Goal: Transaction & Acquisition: Download file/media

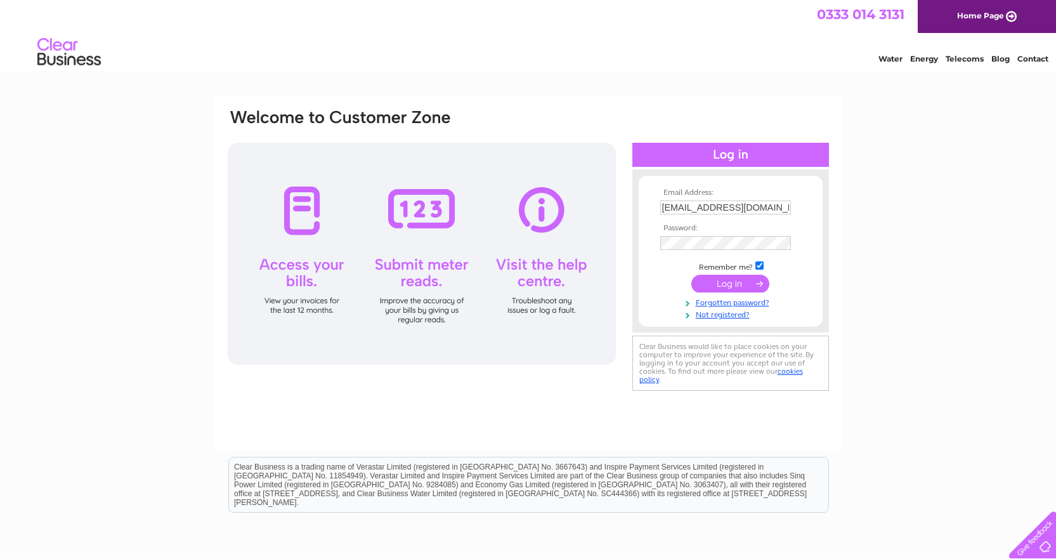
click at [786, 208] on input "mail@kirkholmproperties.co.uk" at bounding box center [725, 207] width 131 height 14
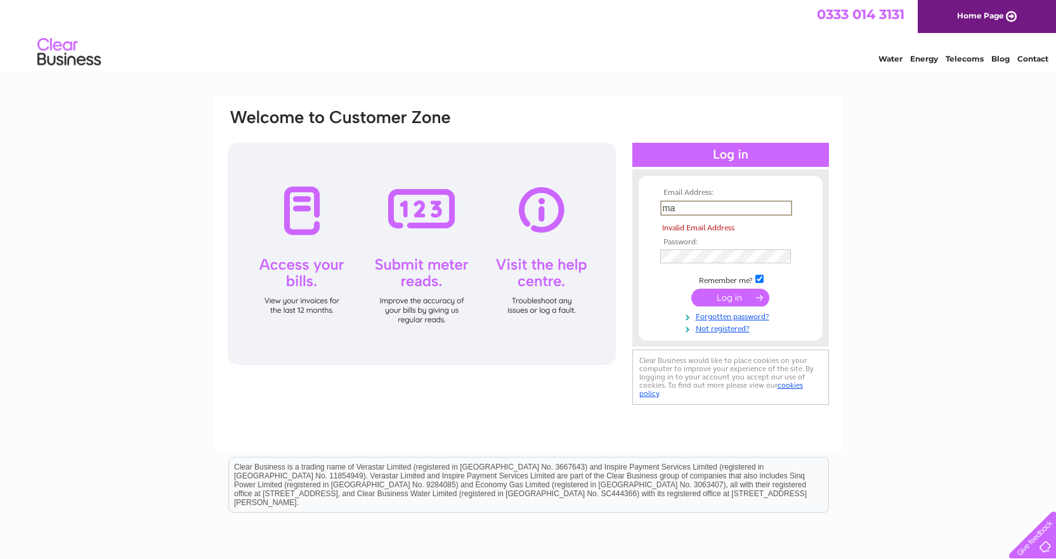
type input "m"
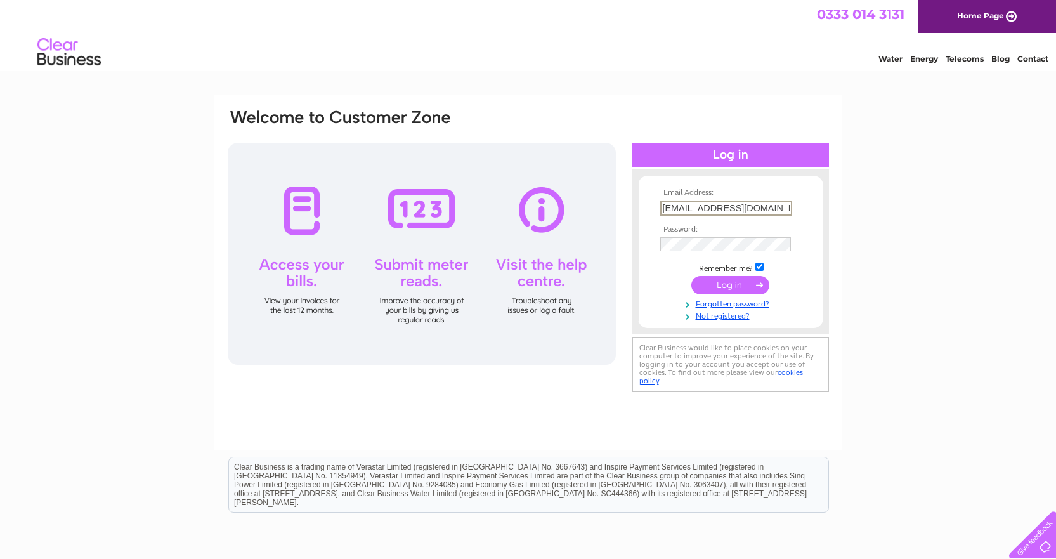
type input "[EMAIL_ADDRESS][DOMAIN_NAME]"
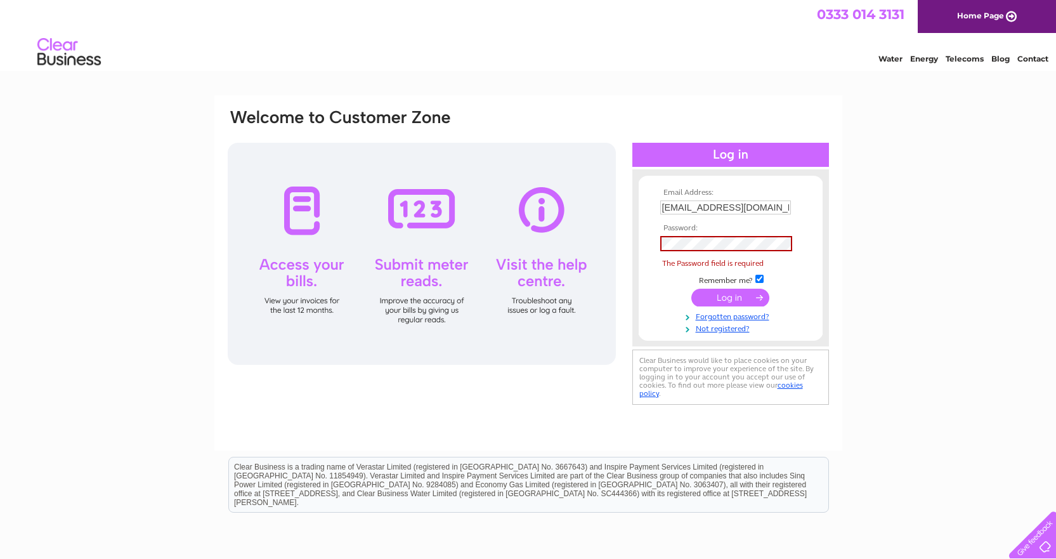
click at [973, 219] on div "Email Address: grahamm@georgedavie.co.uk Password: Forgotten password?" at bounding box center [528, 381] width 1056 height 572
click at [746, 316] on link "Forgotten password?" at bounding box center [732, 315] width 144 height 12
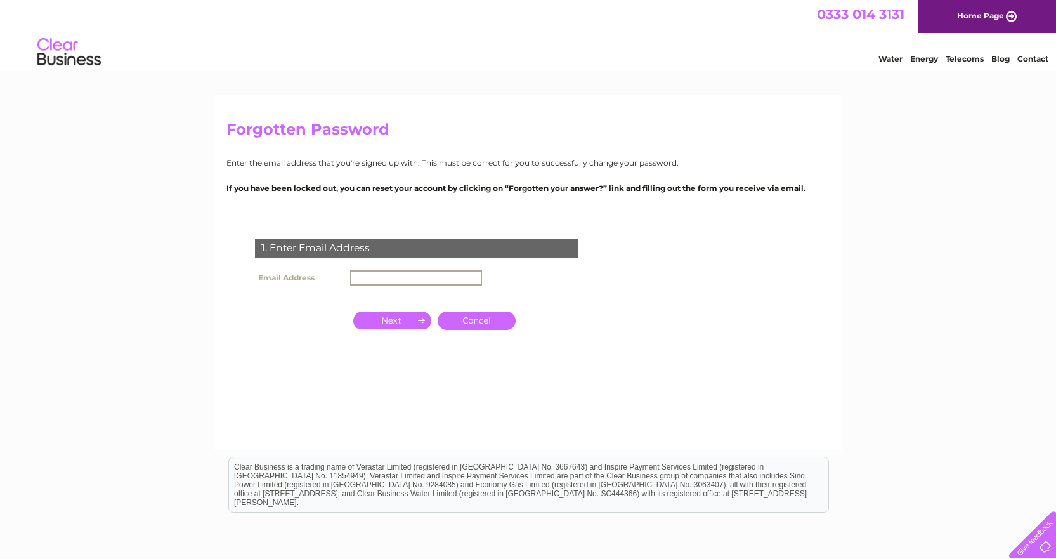
click at [373, 280] on input "text" at bounding box center [416, 277] width 132 height 15
type input "grahamm@georgedavie.co.uk"
click at [403, 321] on input "button" at bounding box center [392, 319] width 78 height 18
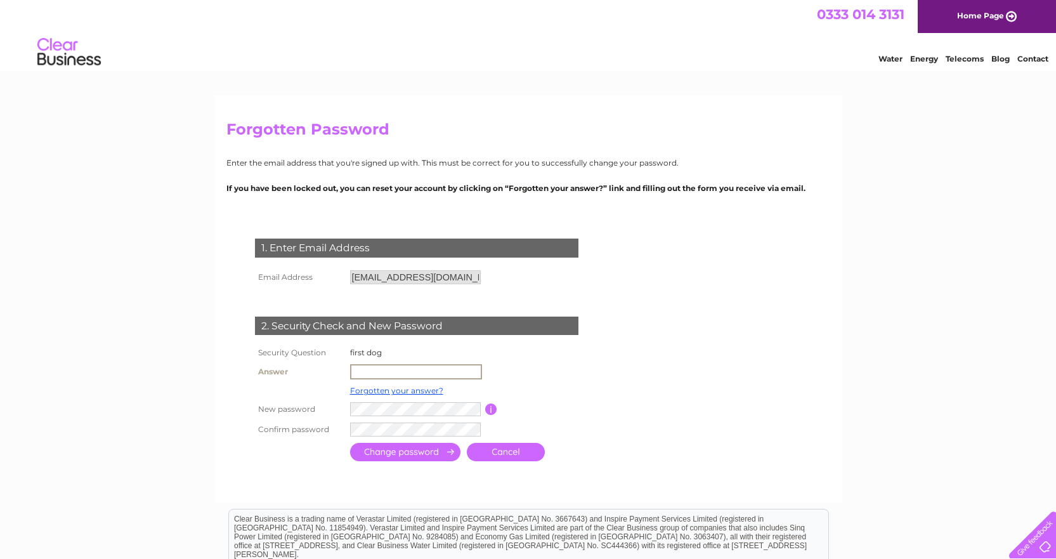
click at [372, 374] on input "text" at bounding box center [416, 371] width 132 height 15
type input "Pika"
click at [743, 372] on form "1. Enter Email Address Email Address grahamm@georgedavie.co.uk Cancel" at bounding box center [528, 351] width 604 height 276
click at [772, 416] on form "1. Enter Email Address Email Address grahamm@georgedavie.co.uk Cancel" at bounding box center [528, 351] width 604 height 276
click at [417, 451] on input "submit" at bounding box center [405, 450] width 110 height 18
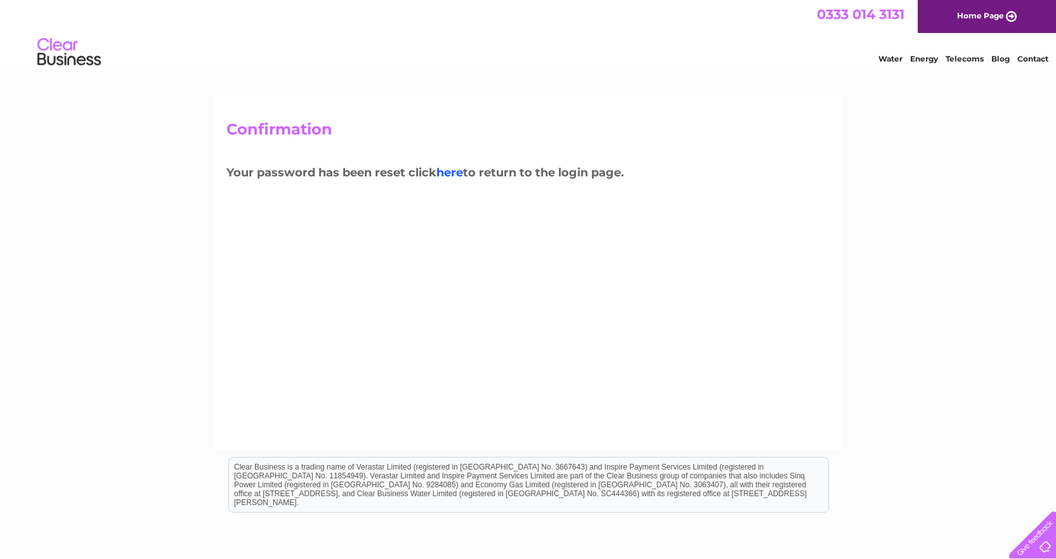
click at [459, 173] on link "here" at bounding box center [449, 172] width 27 height 14
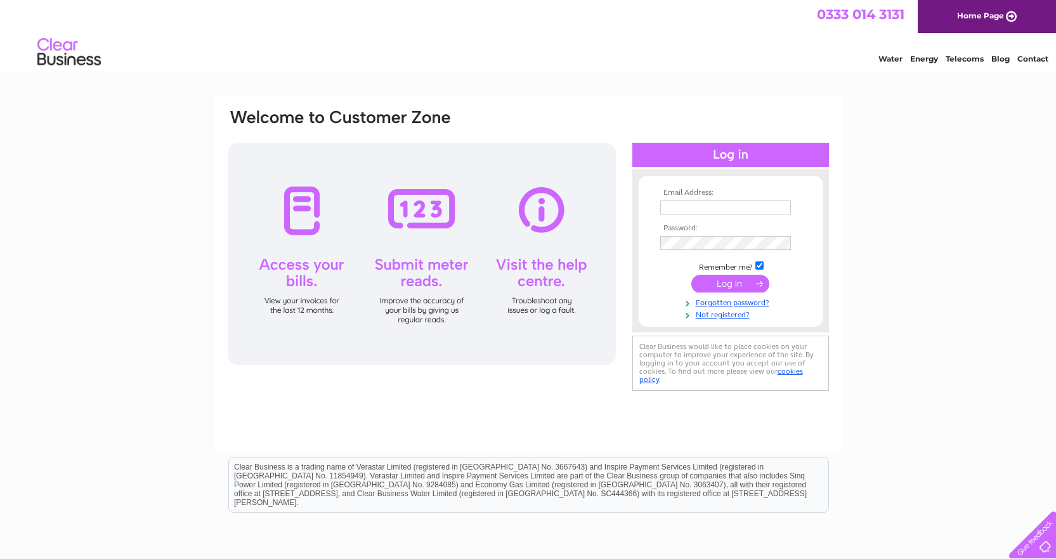
type input "[EMAIL_ADDRESS][DOMAIN_NAME]"
click at [723, 283] on input "submit" at bounding box center [730, 284] width 78 height 18
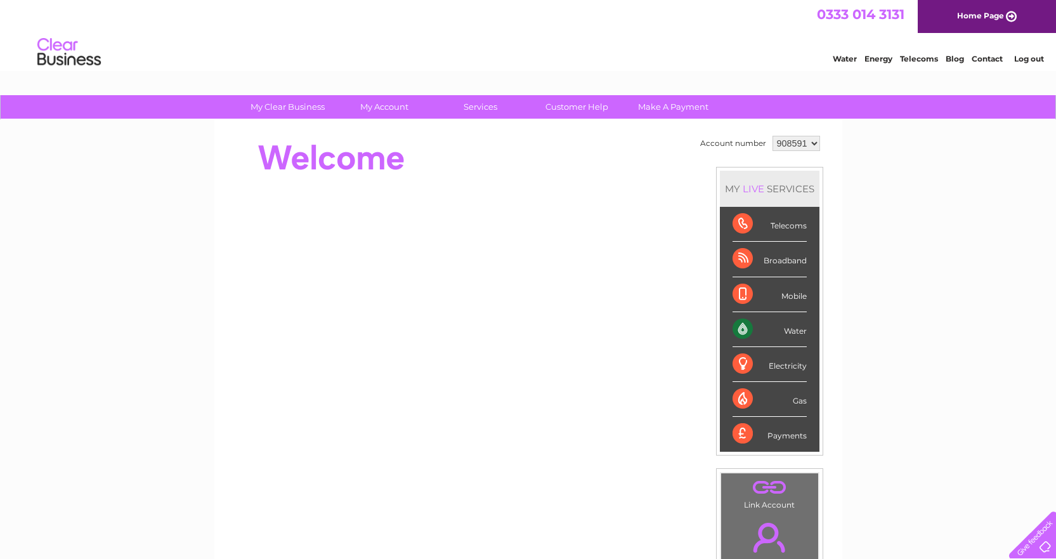
click at [810, 141] on select "908591" at bounding box center [796, 143] width 48 height 15
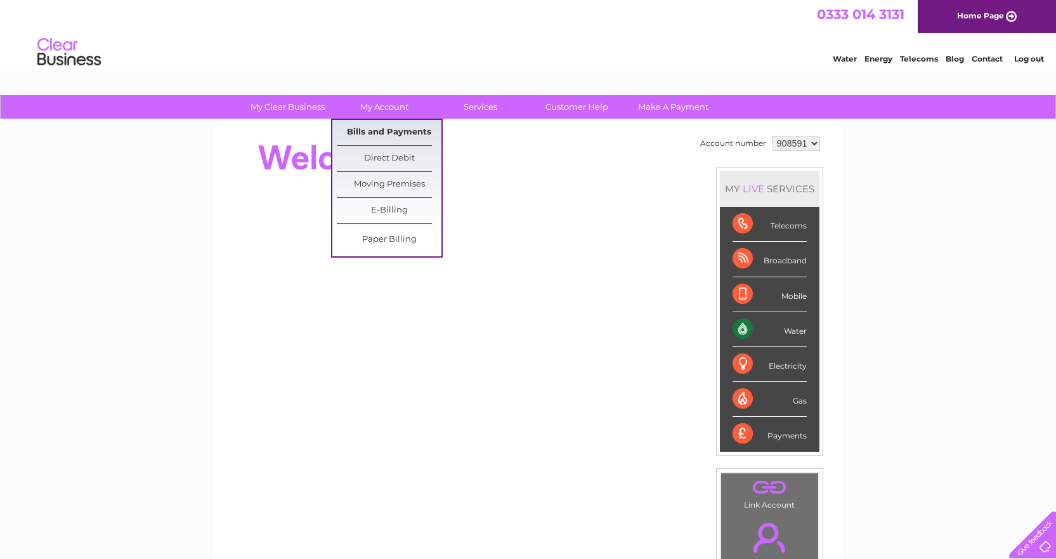
click at [377, 127] on link "Bills and Payments" at bounding box center [389, 132] width 105 height 25
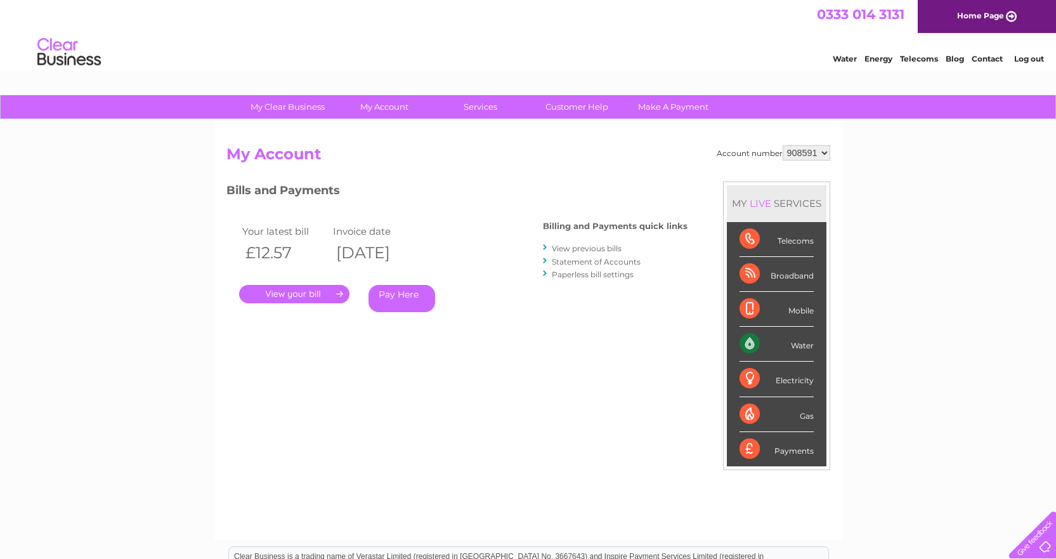
click at [306, 295] on link "." at bounding box center [294, 294] width 110 height 18
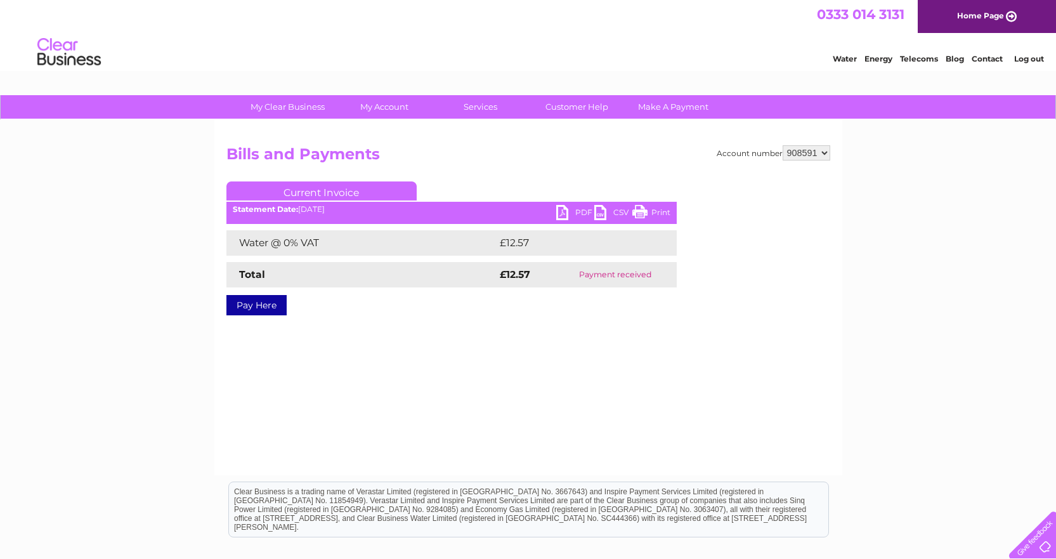
click at [573, 209] on link "PDF" at bounding box center [575, 214] width 38 height 18
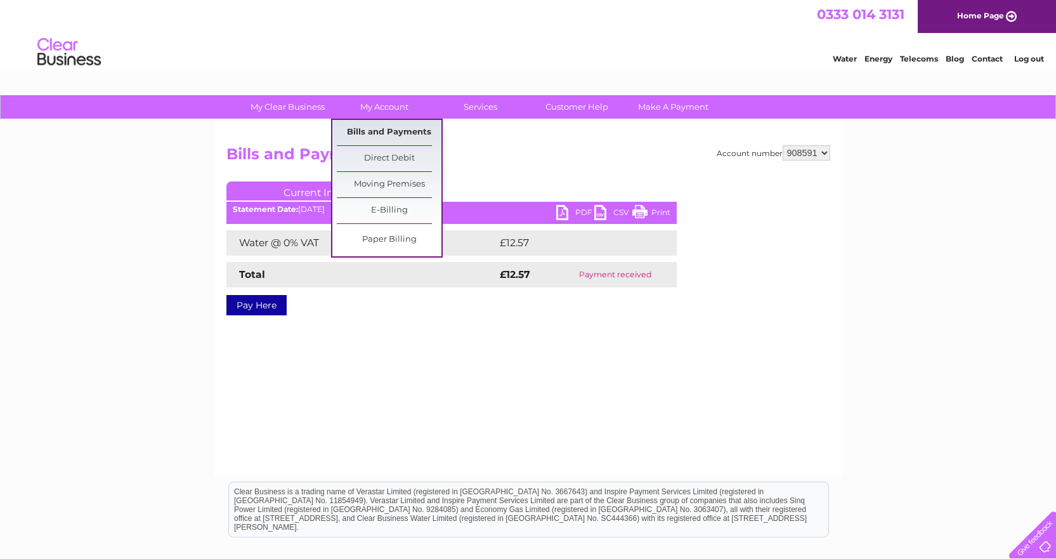
click at [372, 133] on link "Bills and Payments" at bounding box center [389, 132] width 105 height 25
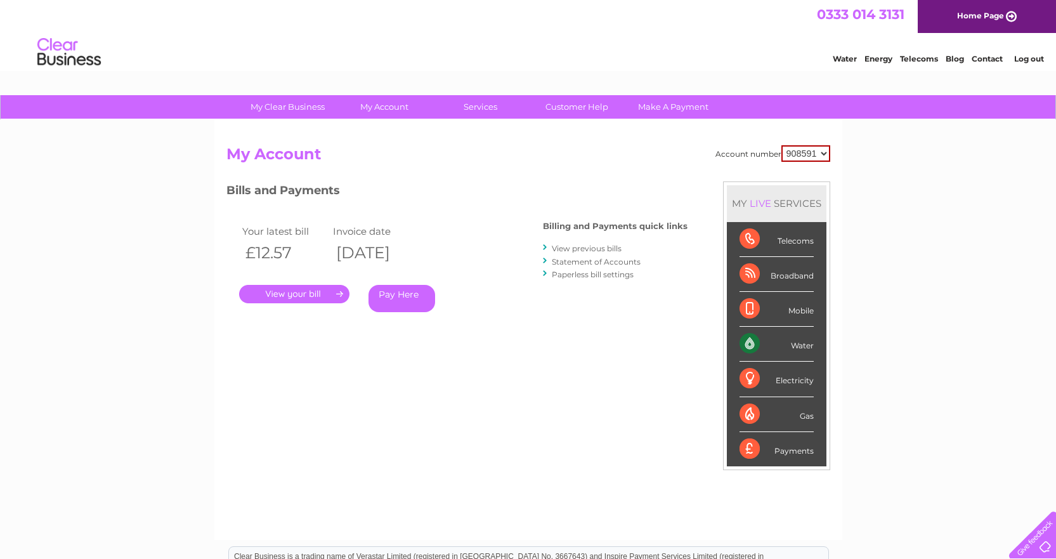
click at [573, 247] on link "View previous bills" at bounding box center [587, 248] width 70 height 10
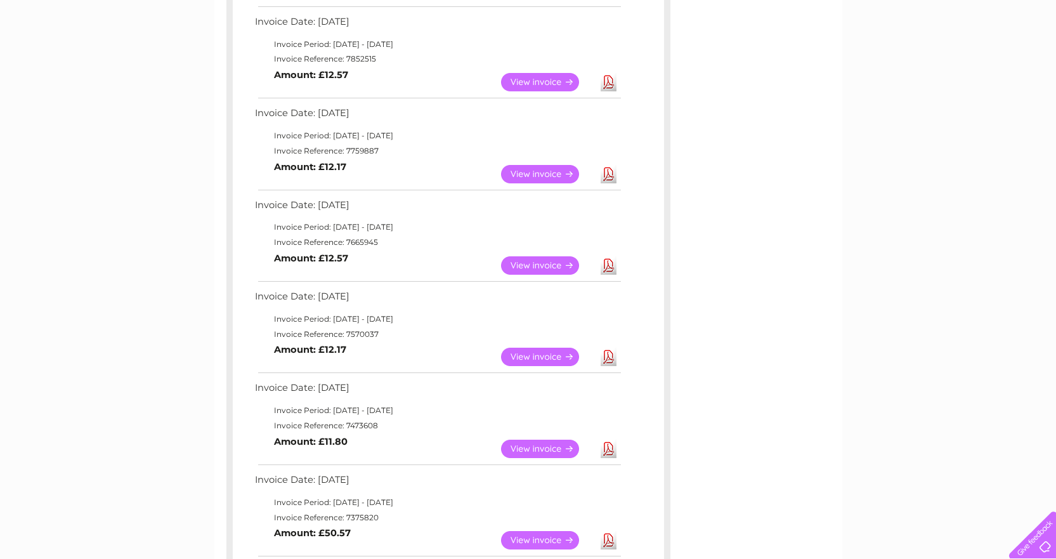
scroll to position [63, 0]
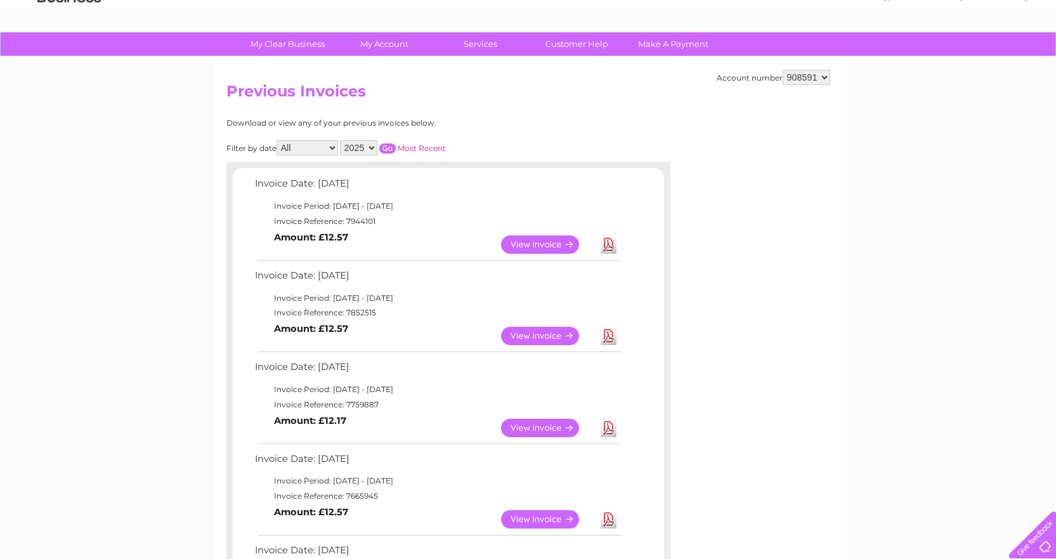
click at [372, 147] on select "2025 2024 2023 2022" at bounding box center [358, 147] width 37 height 15
select select "2022"
click at [341, 140] on select "2025 2024 2023 2022" at bounding box center [358, 147] width 37 height 15
click at [390, 146] on input "button" at bounding box center [387, 148] width 16 height 10
click at [334, 148] on select "All January February March April May June July August September October Novembe…" at bounding box center [307, 147] width 62 height 15
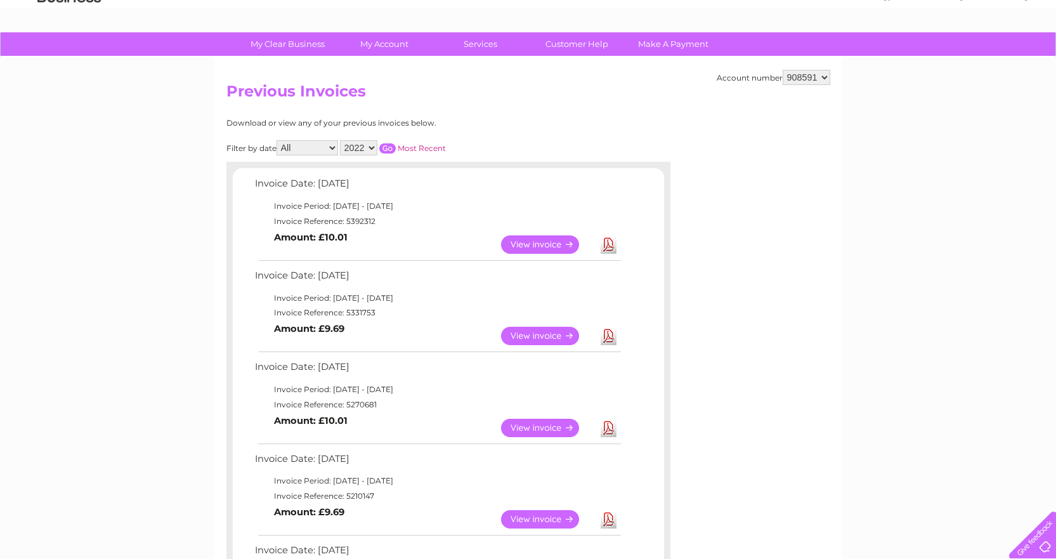
click at [486, 131] on div "Download or view any of your previous invoices below. Filter by date All Januar…" at bounding box center [392, 379] width 333 height 520
click at [373, 147] on select "2025 2024 2023 2022" at bounding box center [358, 147] width 37 height 15
click at [535, 113] on div "Account number 908591 Previous Invoices Download or view any of your previous i…" at bounding box center [528, 374] width 628 height 635
click at [548, 242] on link "View" at bounding box center [547, 244] width 93 height 18
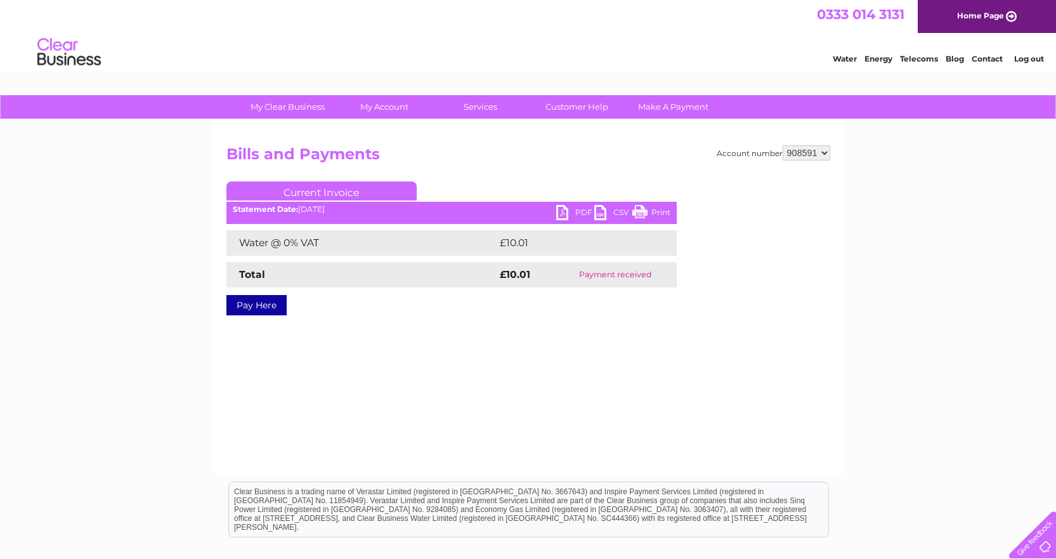
click at [562, 208] on link "PDF" at bounding box center [575, 214] width 38 height 18
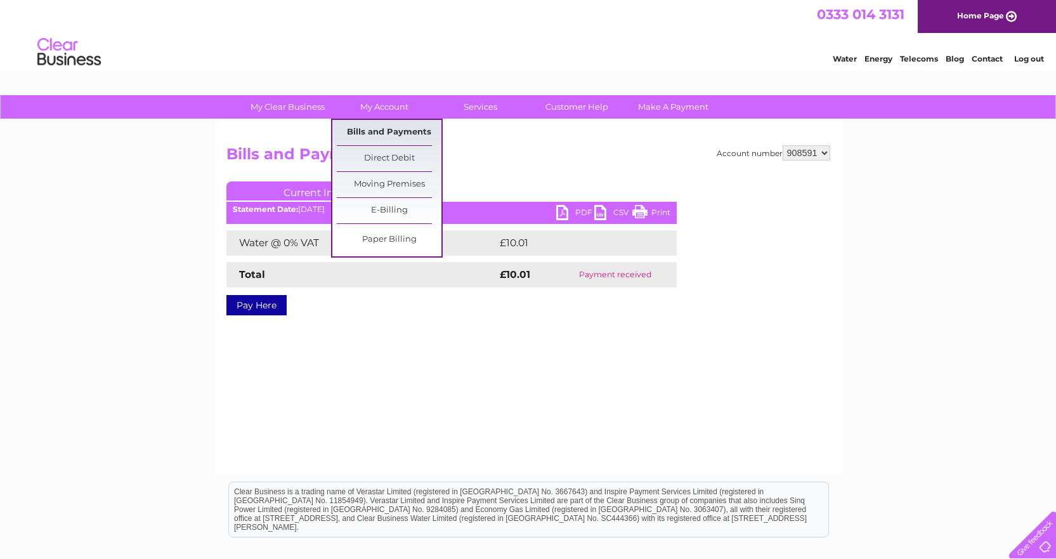
click at [390, 129] on link "Bills and Payments" at bounding box center [389, 132] width 105 height 25
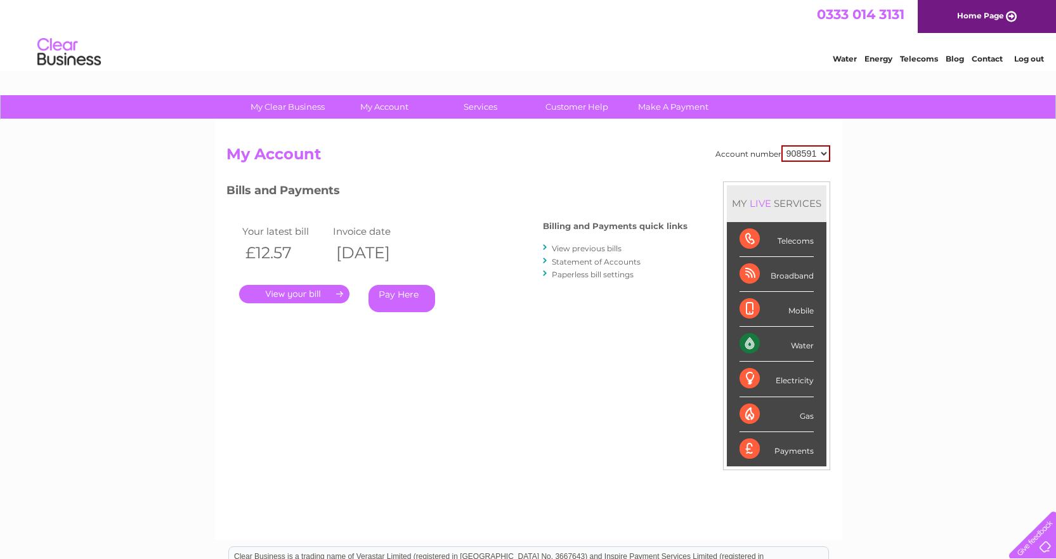
click at [599, 249] on link "View previous bills" at bounding box center [587, 248] width 70 height 10
click at [607, 263] on link "Statement of Accounts" at bounding box center [596, 262] width 89 height 10
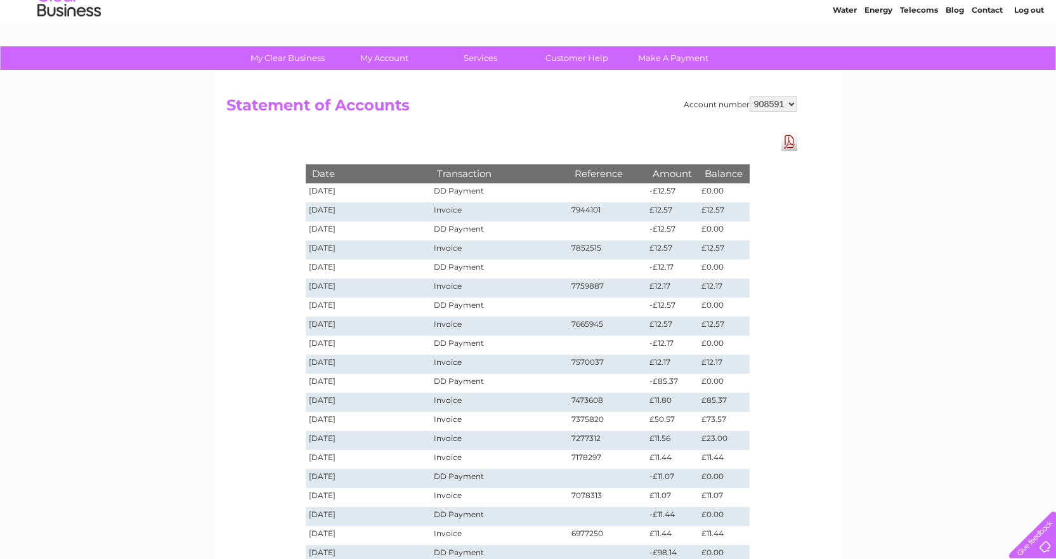
scroll to position [254, 0]
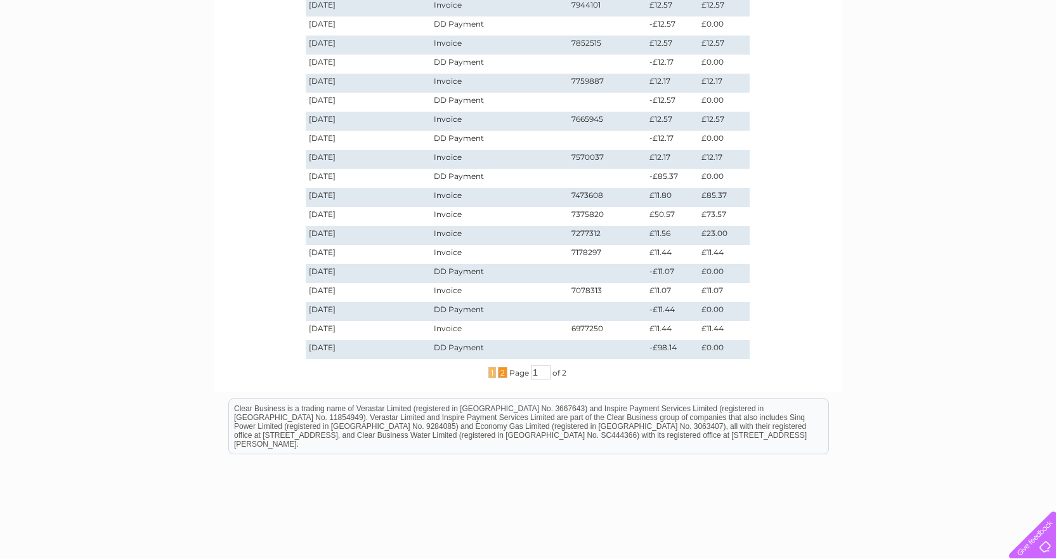
click at [499, 372] on span "2" at bounding box center [503, 372] width 10 height 11
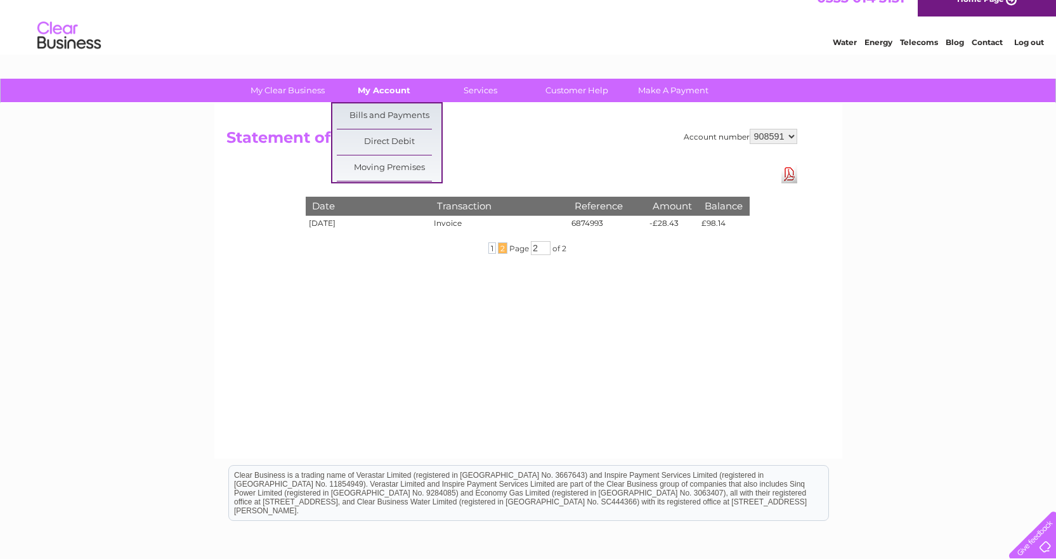
scroll to position [16, 0]
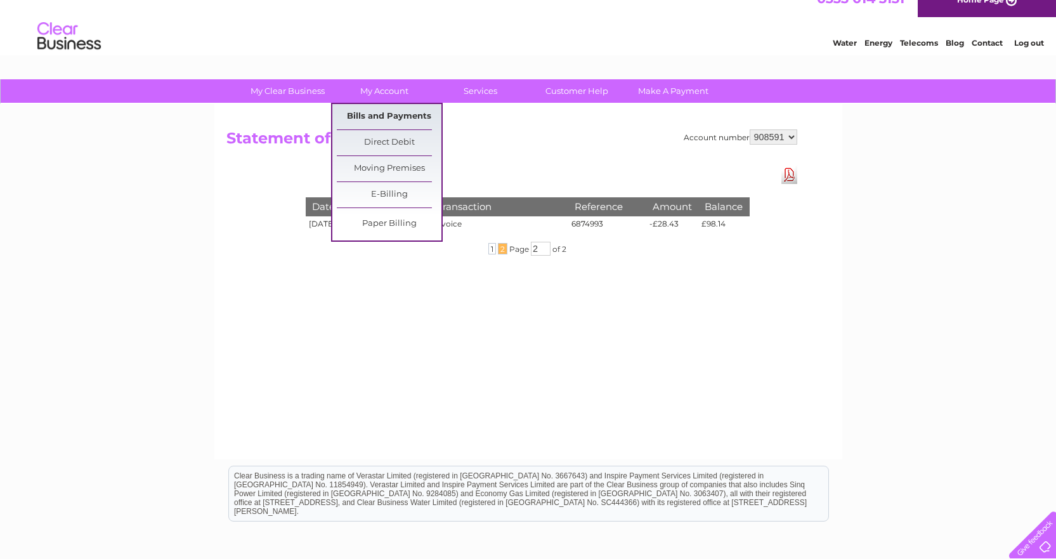
click at [383, 113] on link "Bills and Payments" at bounding box center [389, 116] width 105 height 25
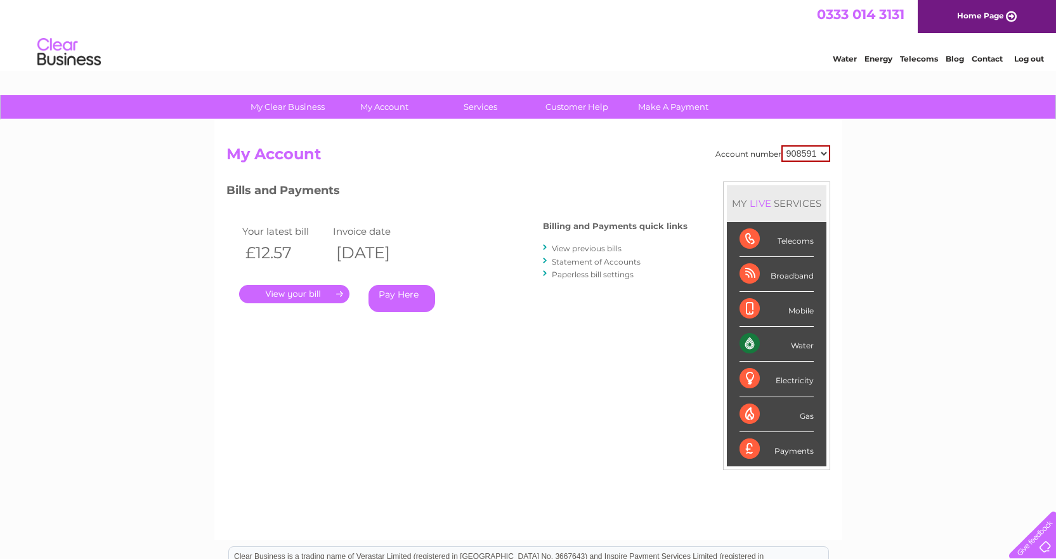
click at [597, 251] on link "View previous bills" at bounding box center [587, 248] width 70 height 10
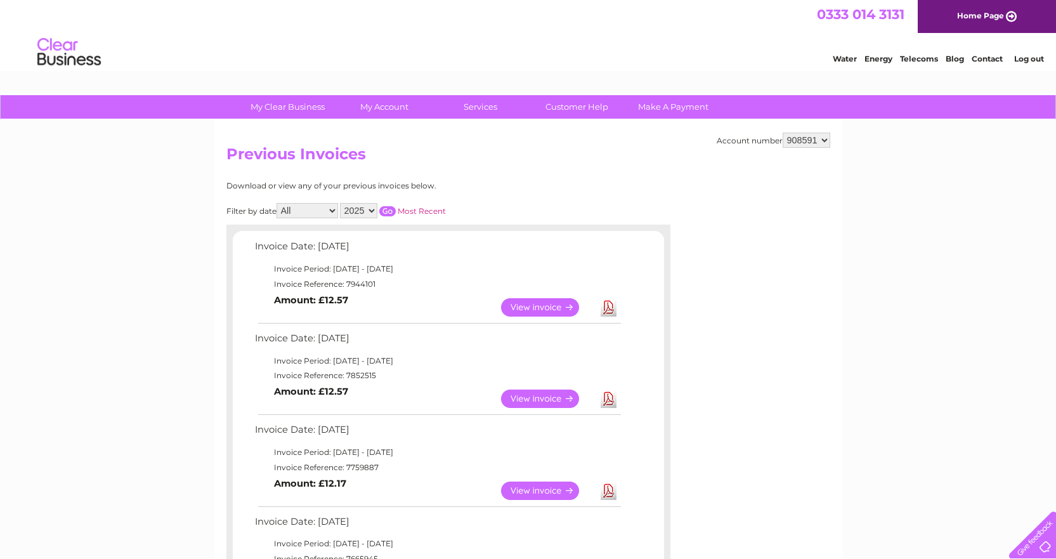
click at [372, 207] on select "2025 2024 2023 2022" at bounding box center [358, 210] width 37 height 15
click at [341, 203] on select "2025 2024 2023 2022" at bounding box center [358, 210] width 37 height 15
click at [386, 212] on input "button" at bounding box center [387, 211] width 16 height 10
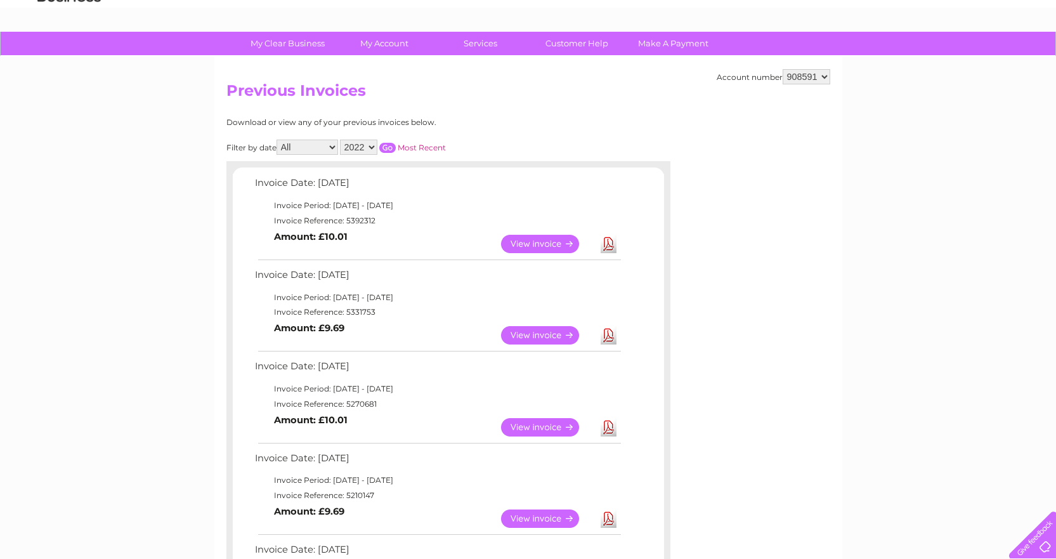
click at [604, 335] on link "Download" at bounding box center [608, 335] width 16 height 18
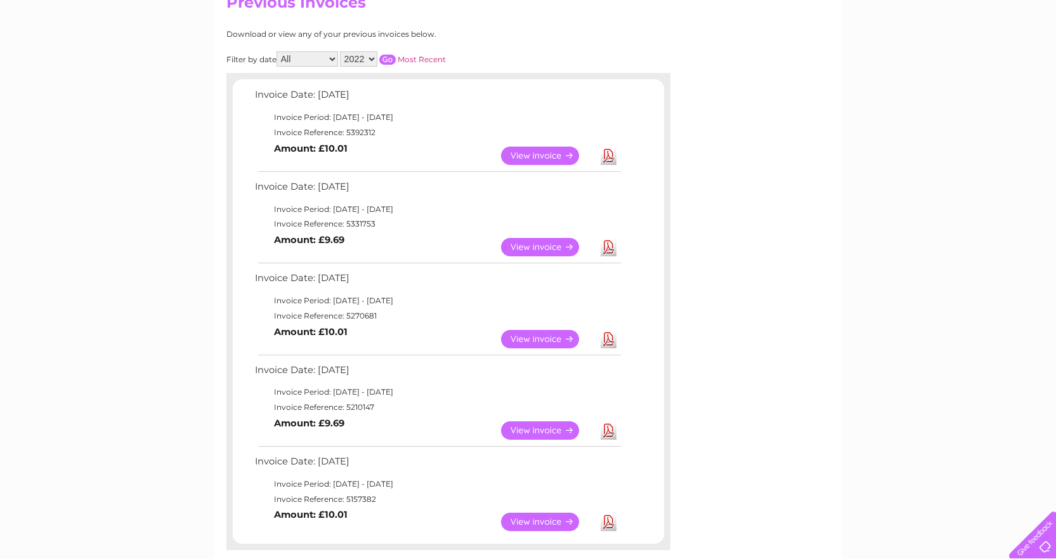
scroll to position [190, 0]
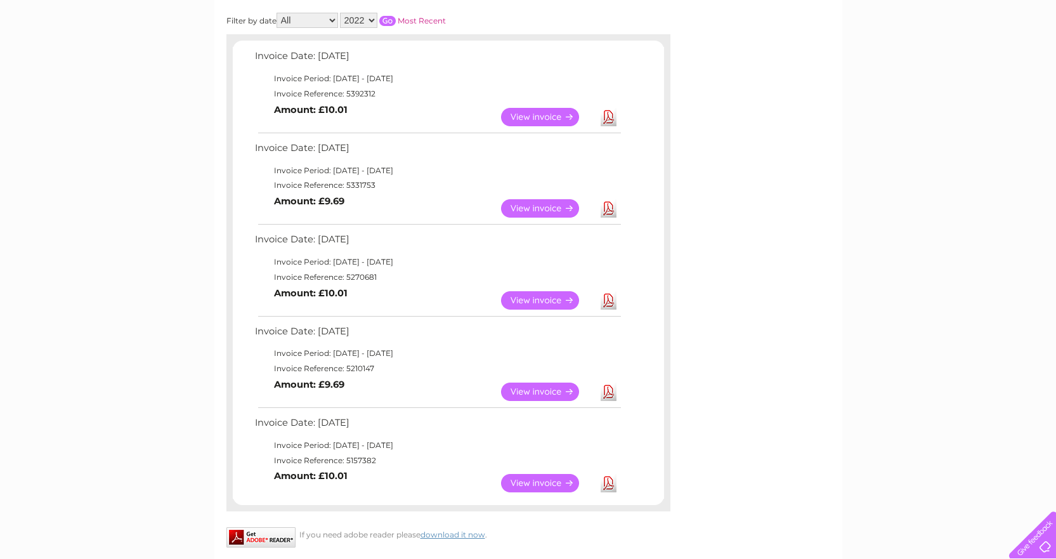
click at [605, 299] on link "Download" at bounding box center [608, 300] width 16 height 18
click at [609, 393] on link "Download" at bounding box center [608, 391] width 16 height 18
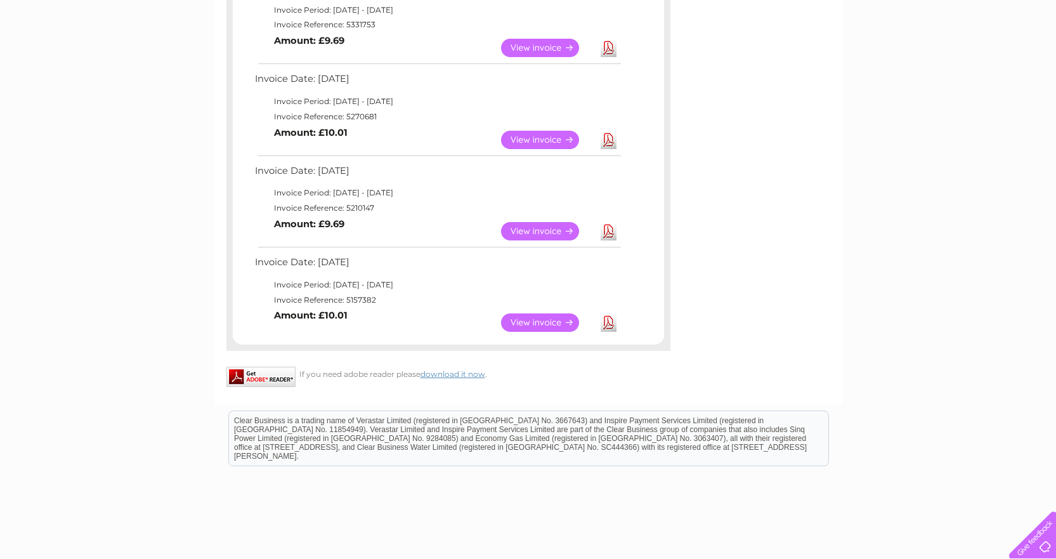
scroll to position [380, 0]
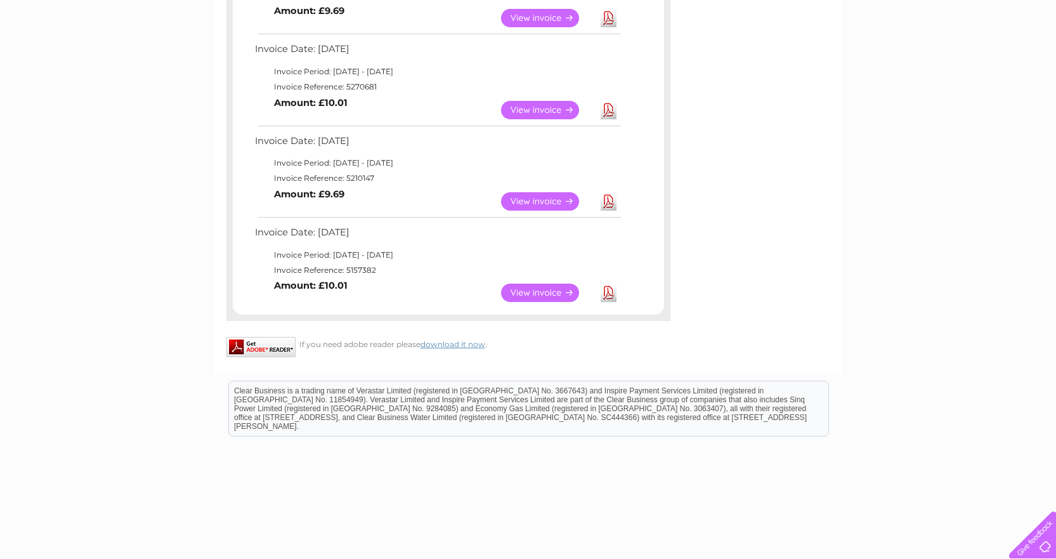
click at [610, 290] on link "Download" at bounding box center [608, 292] width 16 height 18
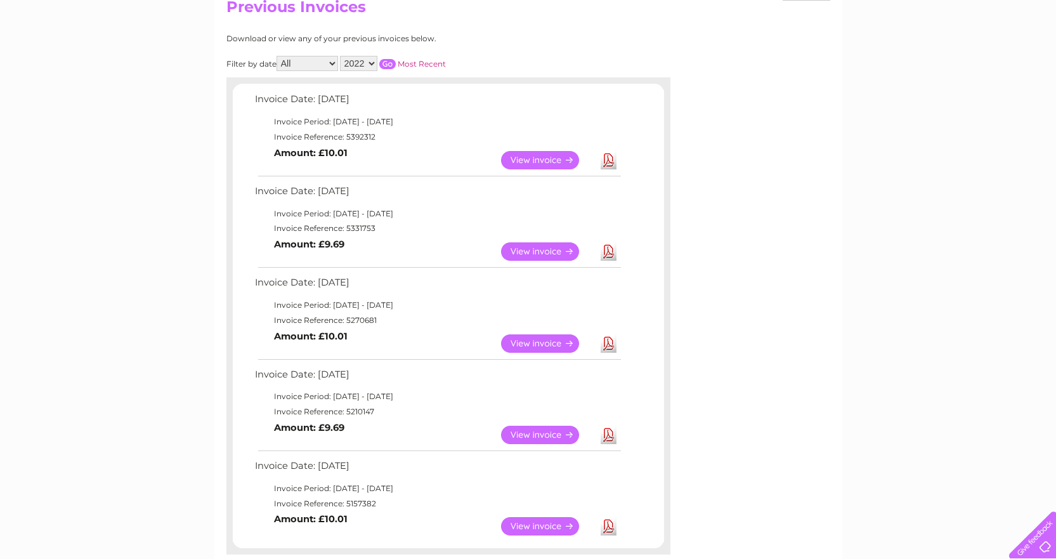
scroll to position [127, 0]
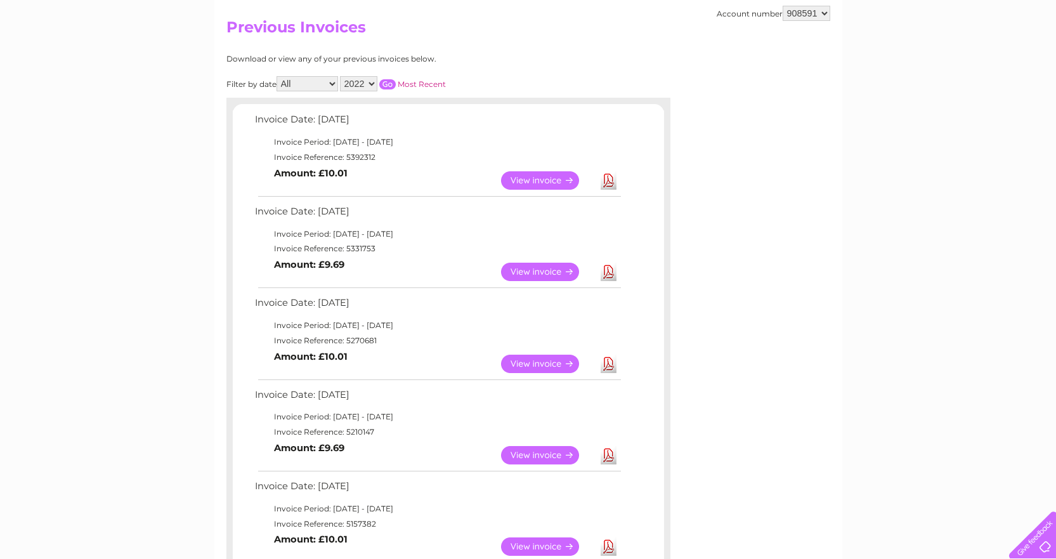
click at [371, 83] on select "2025 2024 2023 2022" at bounding box center [358, 83] width 37 height 15
click at [372, 82] on select "2025 2024 2023 2022" at bounding box center [358, 83] width 37 height 15
click at [341, 76] on select "2025 2024 2023 2022" at bounding box center [358, 83] width 37 height 15
click at [387, 82] on input "button" at bounding box center [387, 84] width 16 height 10
click at [609, 181] on link "Download" at bounding box center [608, 180] width 16 height 18
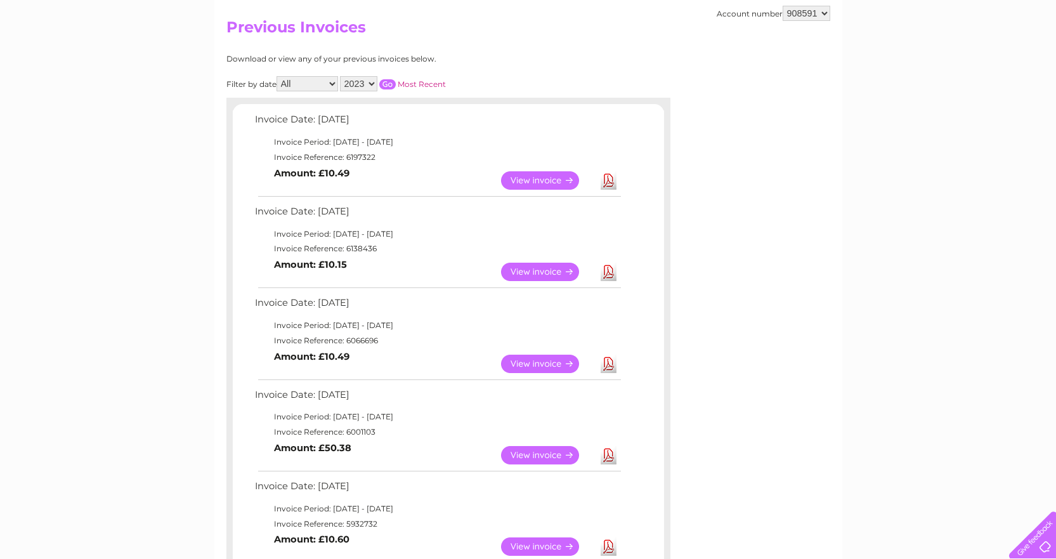
click at [606, 273] on link "Download" at bounding box center [608, 272] width 16 height 18
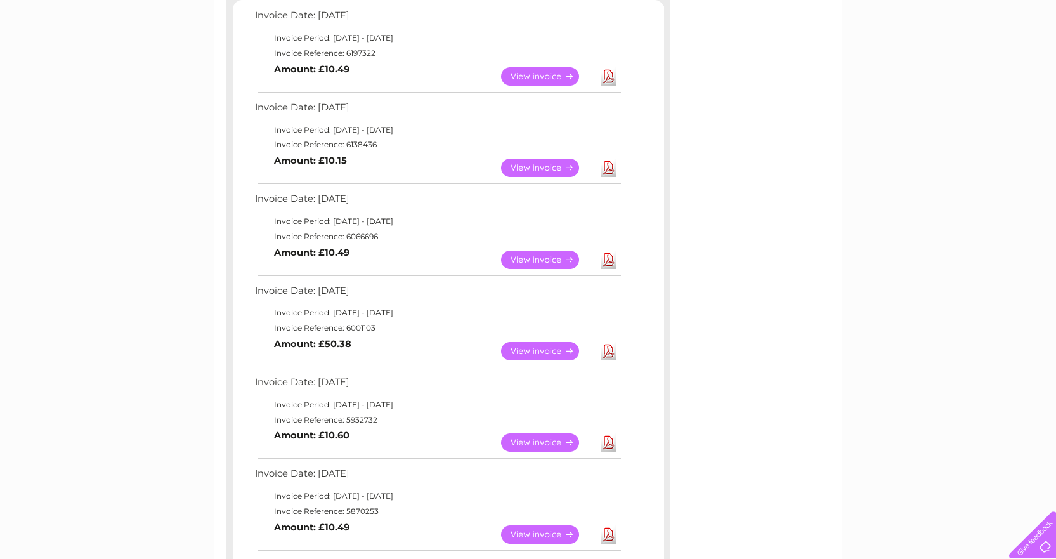
scroll to position [254, 0]
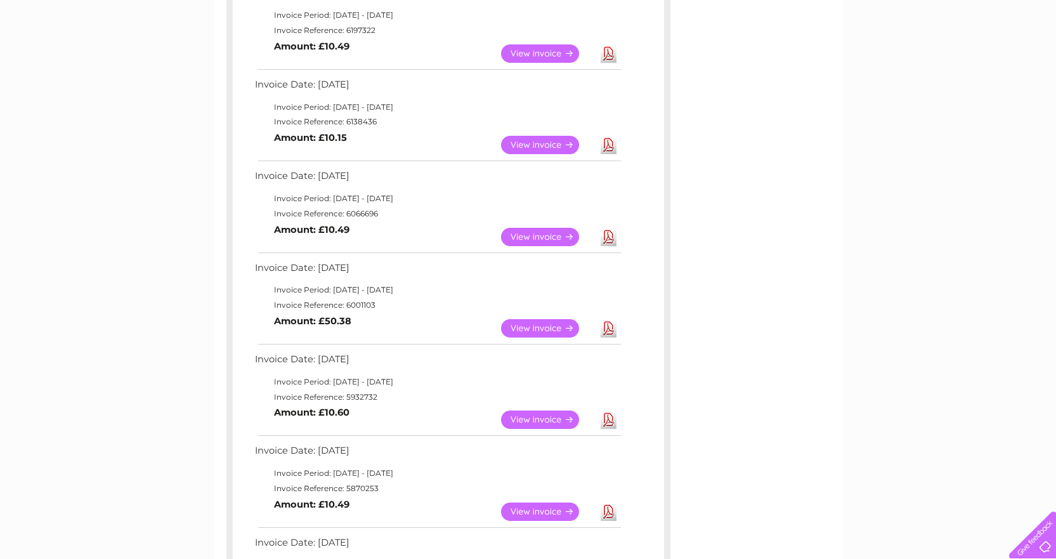
click at [607, 235] on link "Download" at bounding box center [608, 237] width 16 height 18
click at [607, 327] on link "Download" at bounding box center [608, 328] width 16 height 18
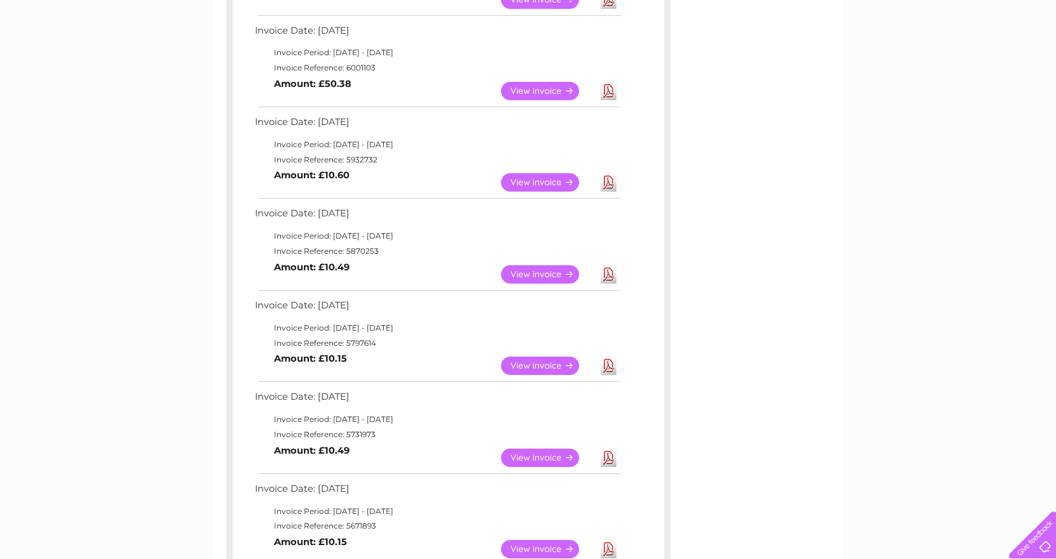
scroll to position [507, 0]
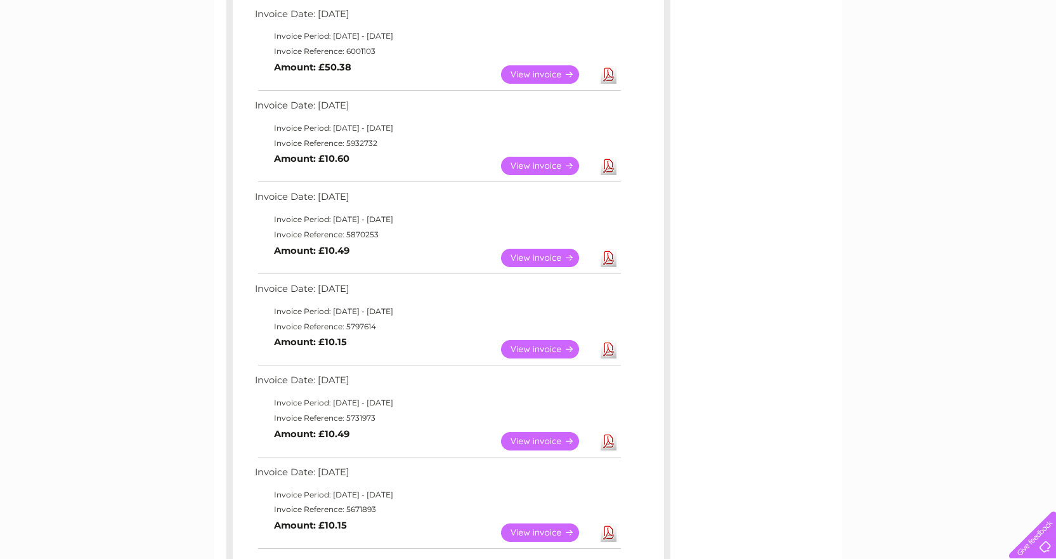
click at [611, 165] on link "Download" at bounding box center [608, 166] width 16 height 18
click at [609, 259] on link "Download" at bounding box center [608, 258] width 16 height 18
click at [607, 348] on link "Download" at bounding box center [608, 349] width 16 height 18
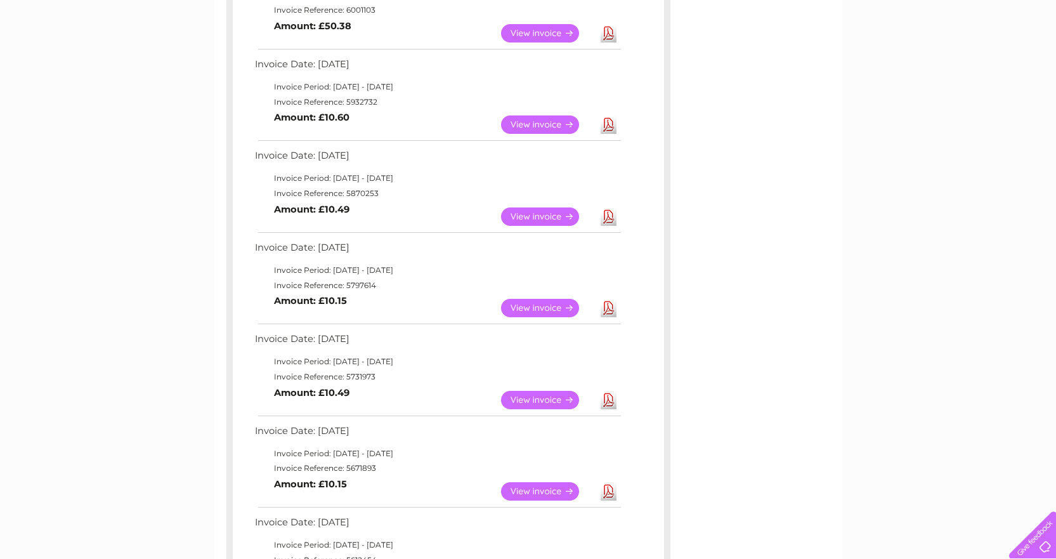
scroll to position [571, 0]
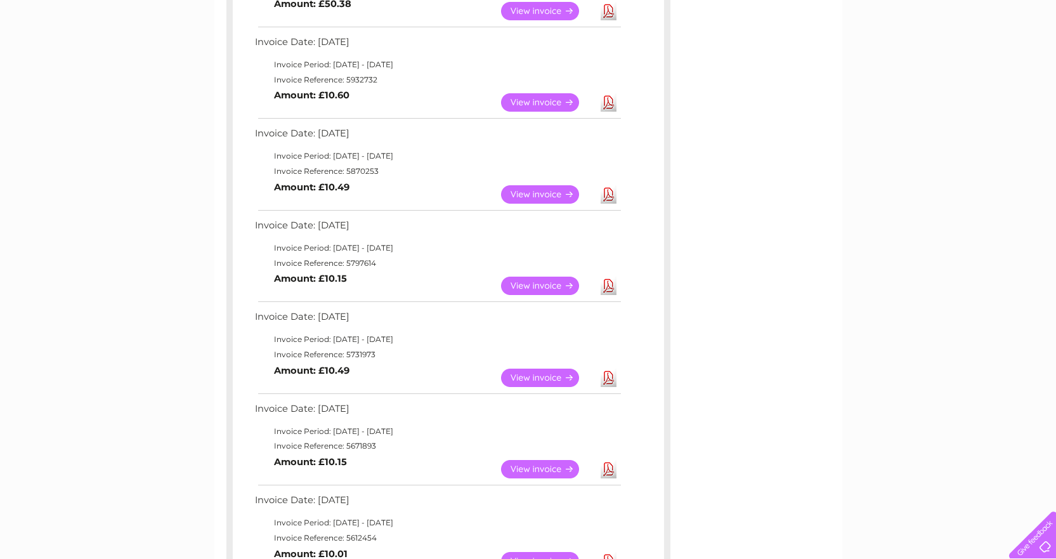
click at [606, 375] on link "Download" at bounding box center [608, 377] width 16 height 18
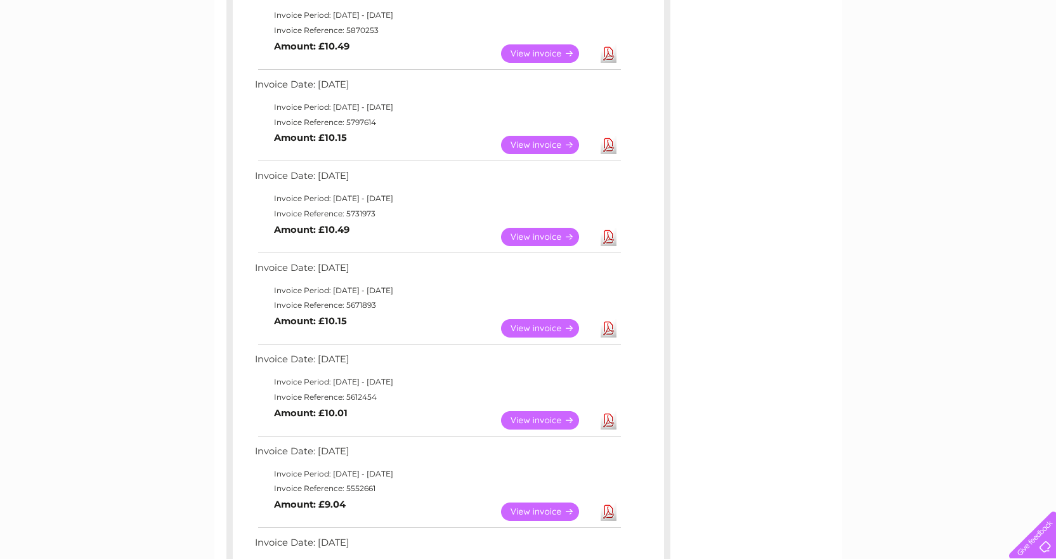
scroll to position [761, 0]
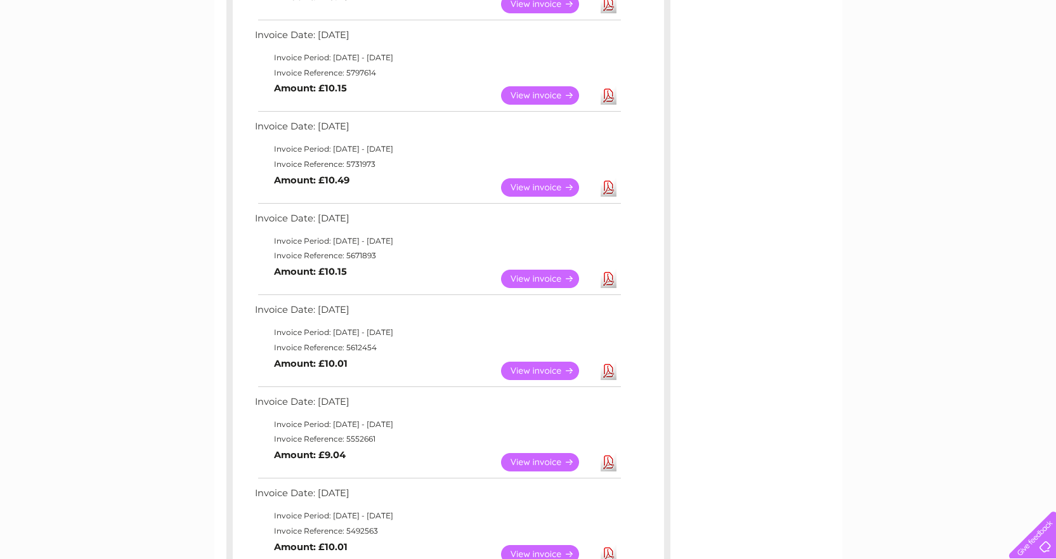
click at [608, 280] on link "Download" at bounding box center [608, 278] width 16 height 18
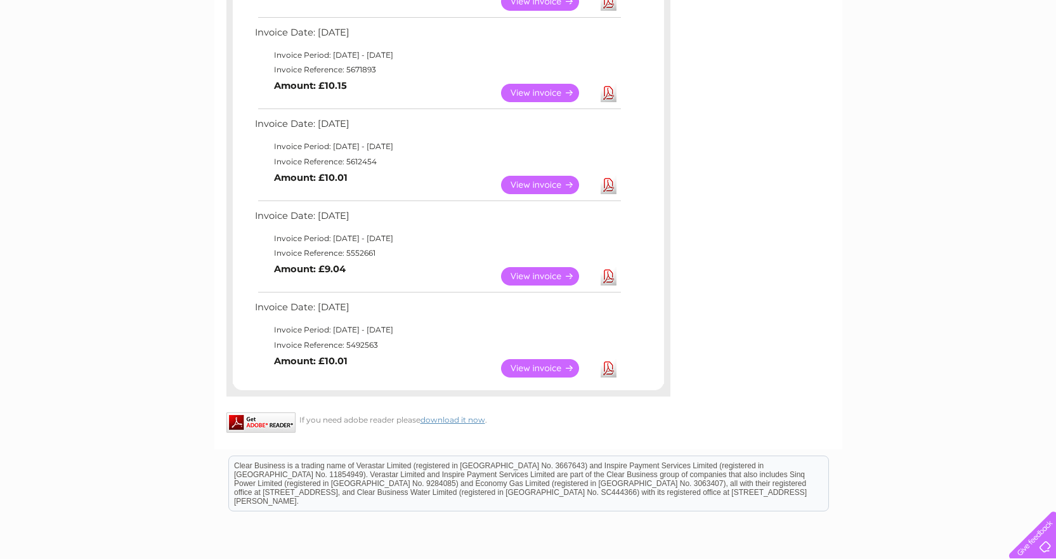
scroll to position [951, 0]
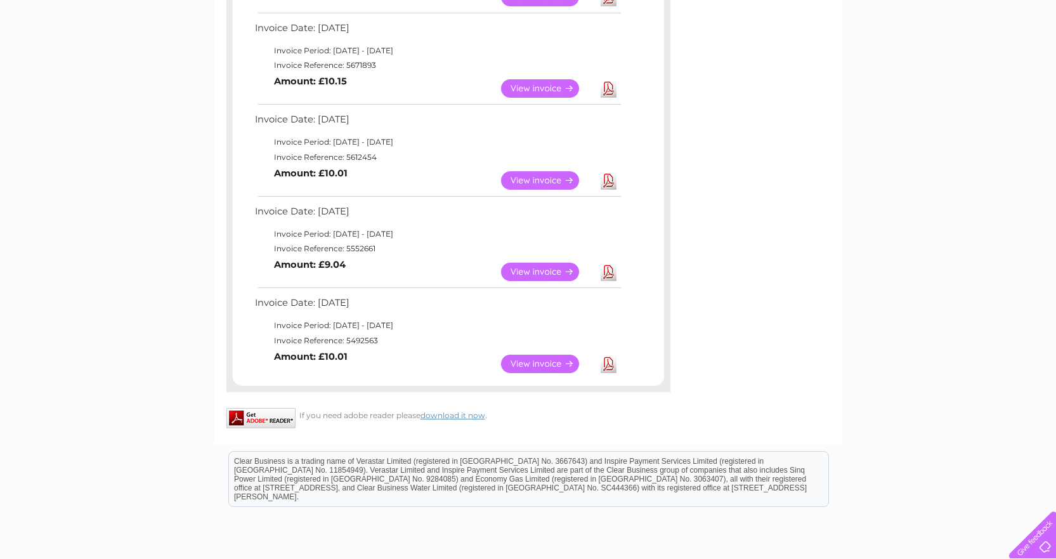
click at [607, 178] on link "Download" at bounding box center [608, 180] width 16 height 18
click at [605, 270] on link "Download" at bounding box center [608, 272] width 16 height 18
click at [609, 361] on link "Download" at bounding box center [608, 363] width 16 height 18
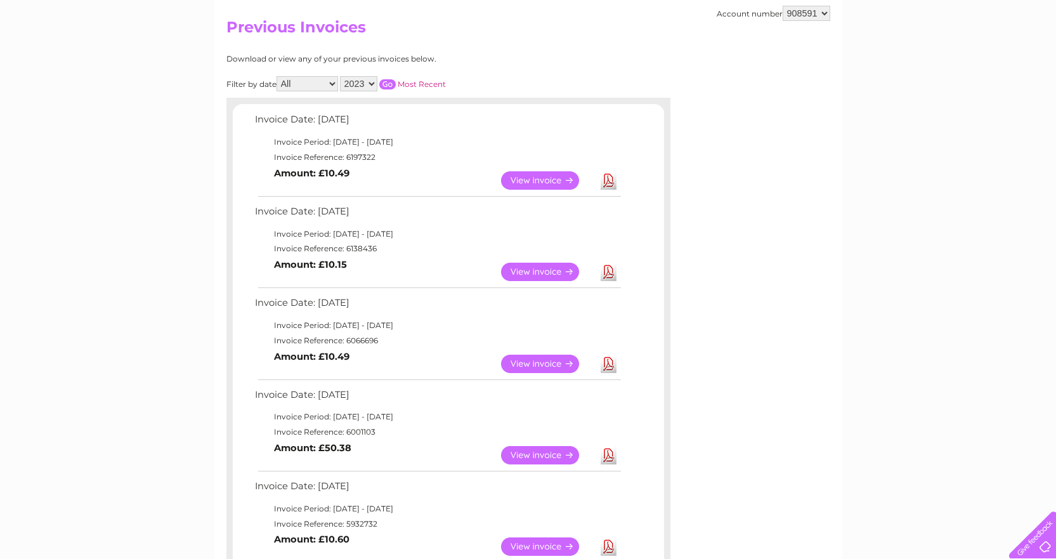
scroll to position [0, 0]
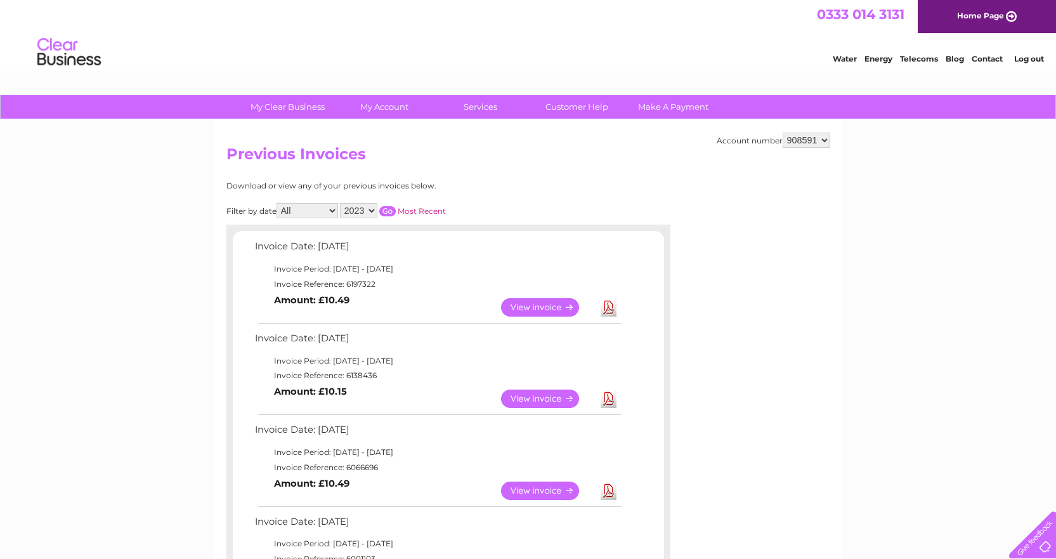
click at [372, 212] on select "2025 2024 2023 2022" at bounding box center [358, 210] width 37 height 15
click at [341, 203] on select "2025 2024 2023 2022" at bounding box center [358, 210] width 37 height 15
click at [388, 209] on input "button" at bounding box center [387, 211] width 16 height 10
click at [371, 210] on select "2025 2024 2023 2022" at bounding box center [358, 210] width 37 height 15
click at [341, 203] on select "2025 2024 2023 2022" at bounding box center [358, 210] width 37 height 15
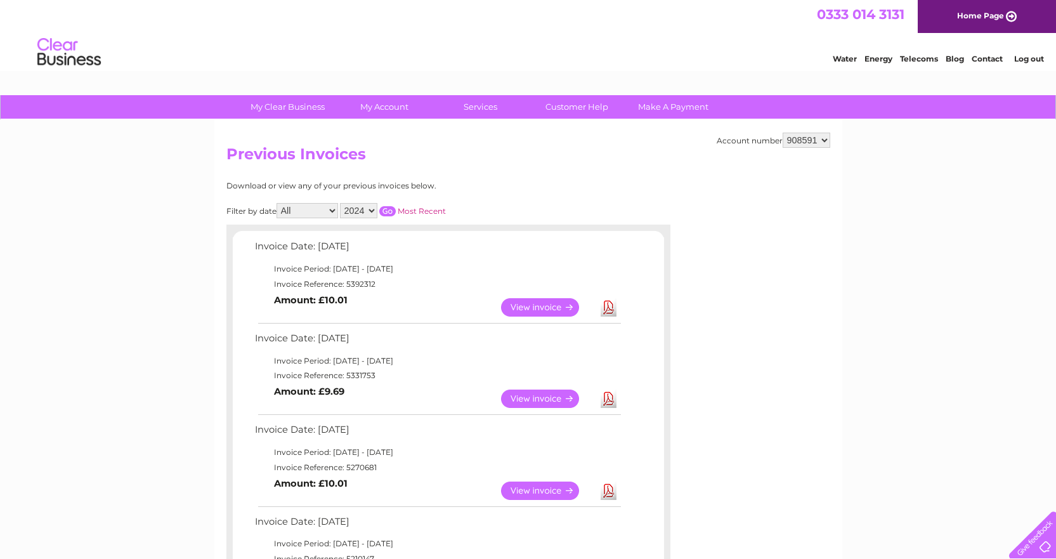
click at [389, 211] on input "button" at bounding box center [387, 211] width 16 height 10
click at [608, 305] on link "Download" at bounding box center [608, 307] width 16 height 18
click at [609, 399] on link "Download" at bounding box center [608, 398] width 16 height 18
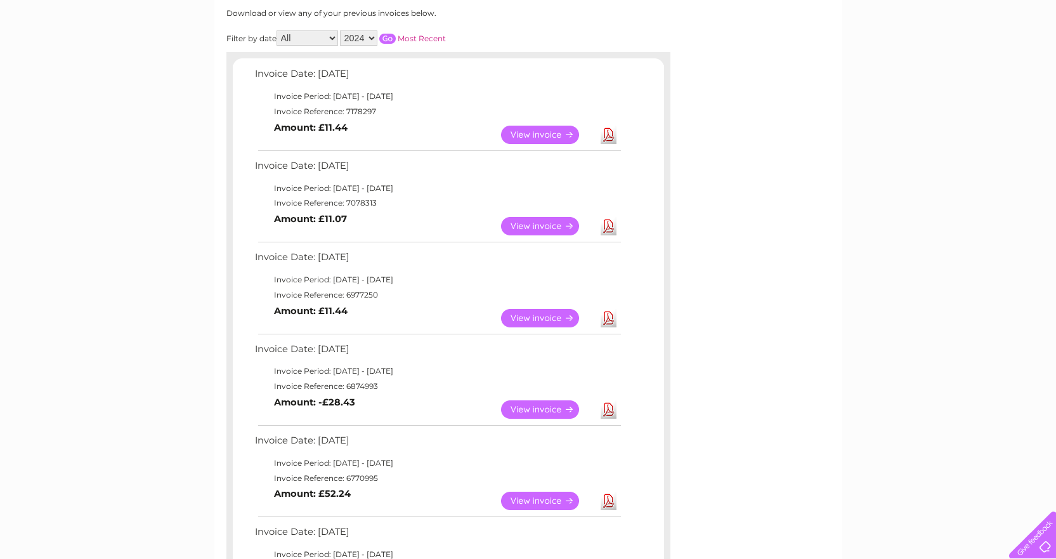
scroll to position [254, 0]
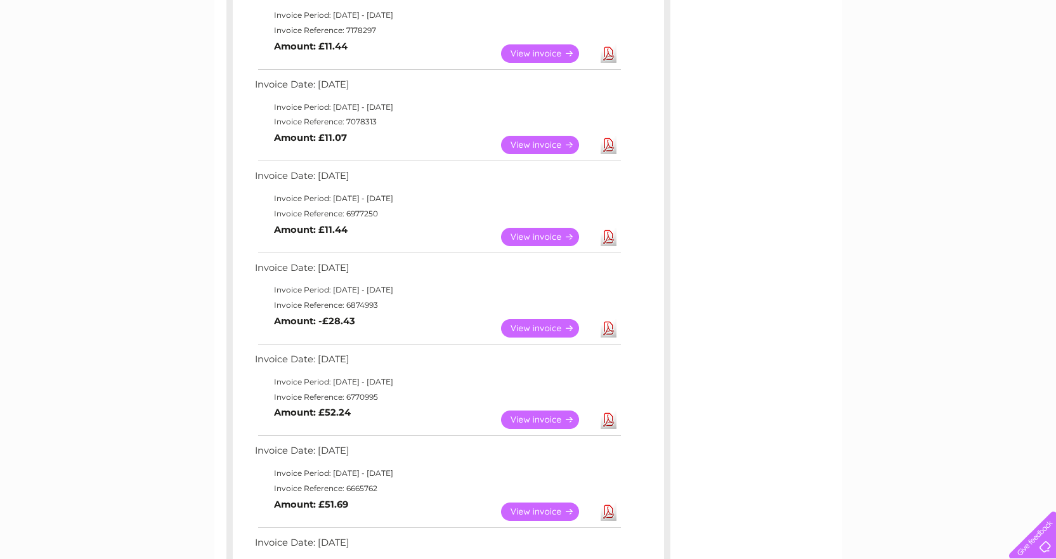
click at [607, 234] on link "Download" at bounding box center [608, 237] width 16 height 18
click at [607, 331] on link "Download" at bounding box center [608, 328] width 16 height 18
click at [607, 421] on link "Download" at bounding box center [608, 419] width 16 height 18
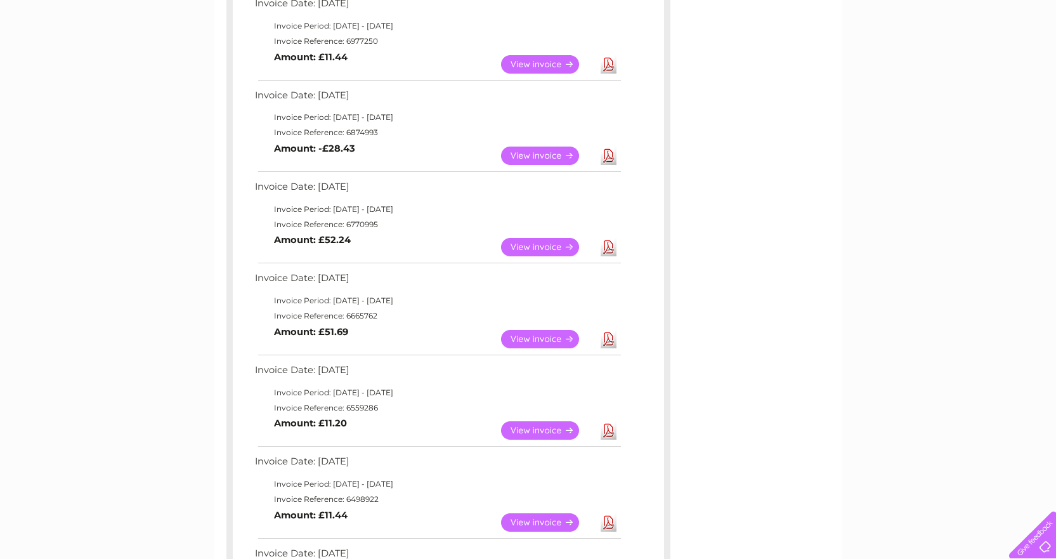
scroll to position [444, 0]
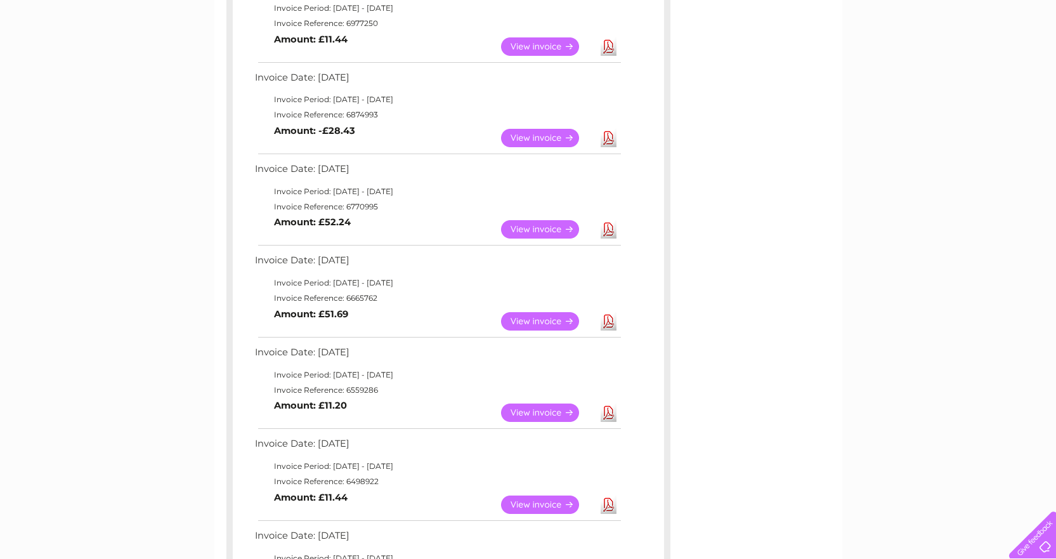
click at [609, 321] on link "Download" at bounding box center [608, 321] width 16 height 18
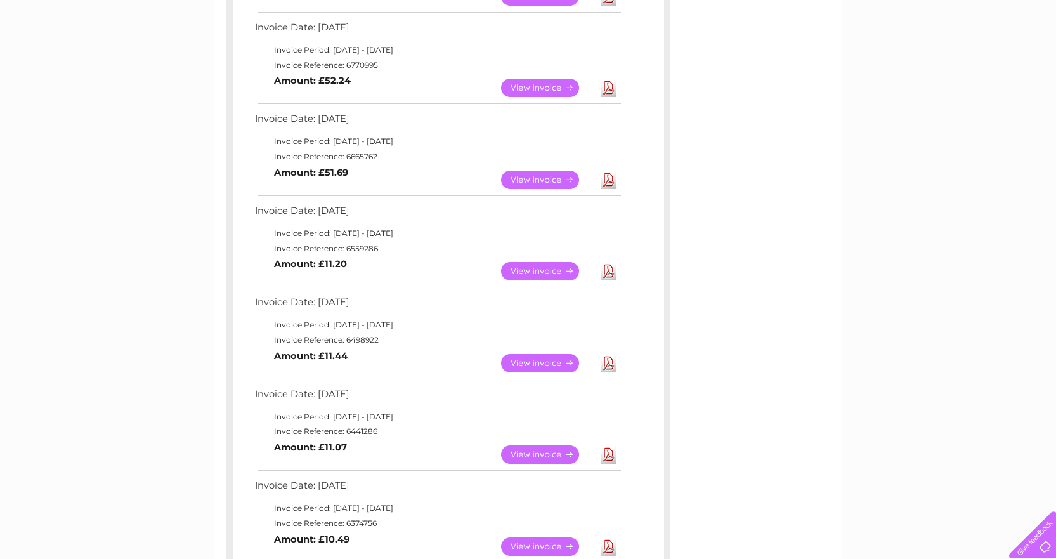
scroll to position [634, 0]
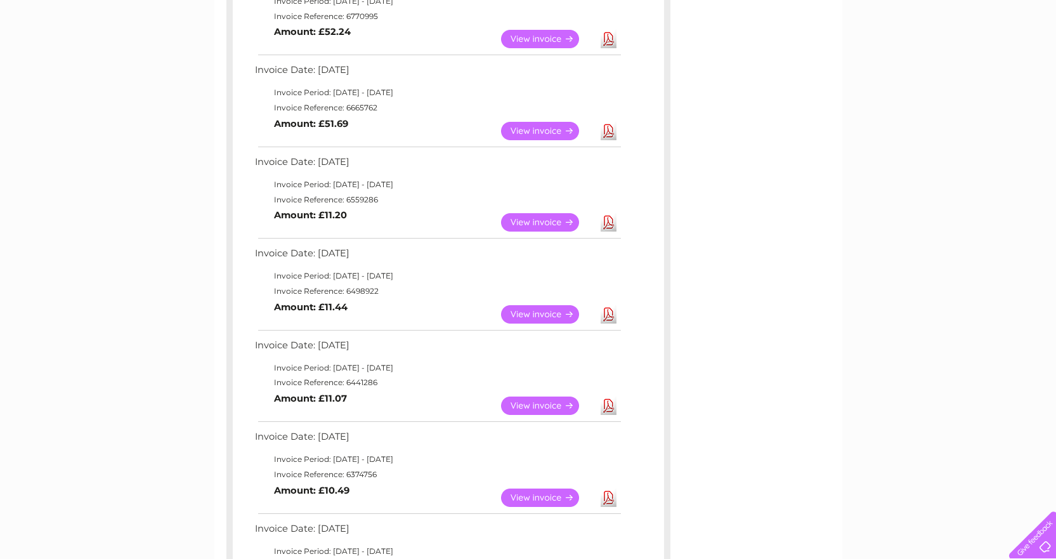
click at [611, 223] on link "Download" at bounding box center [608, 222] width 16 height 18
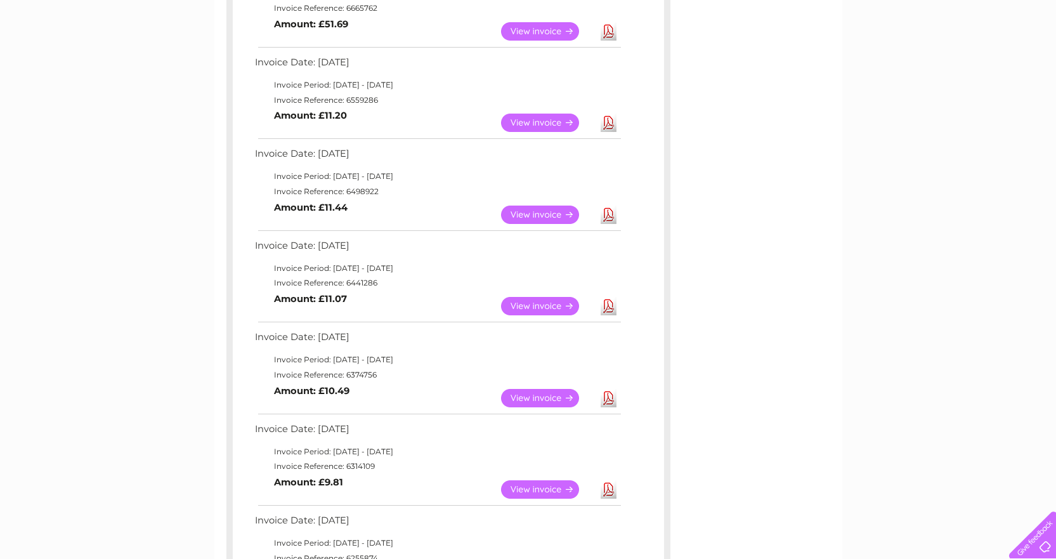
scroll to position [761, 0]
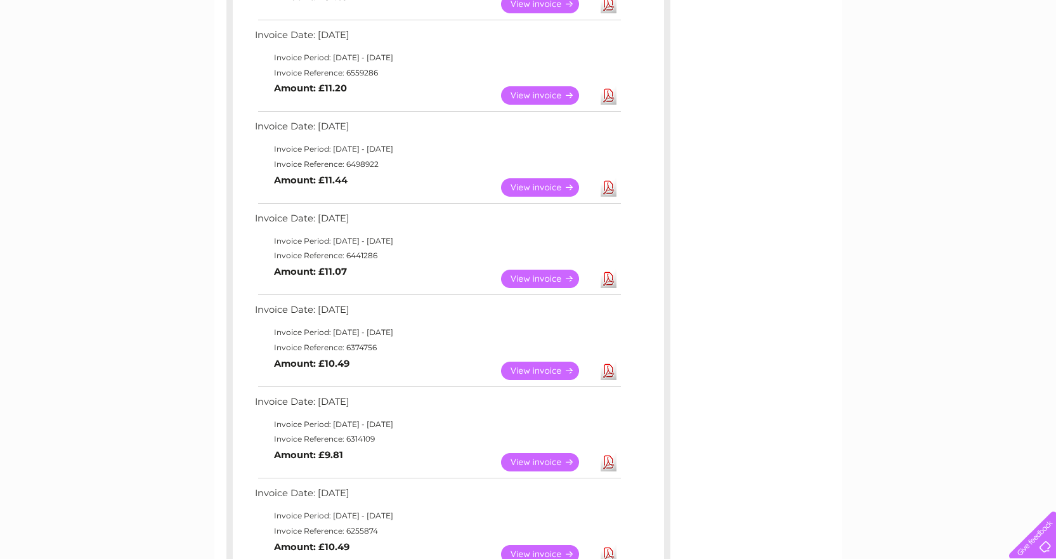
click at [611, 186] on link "Download" at bounding box center [608, 187] width 16 height 18
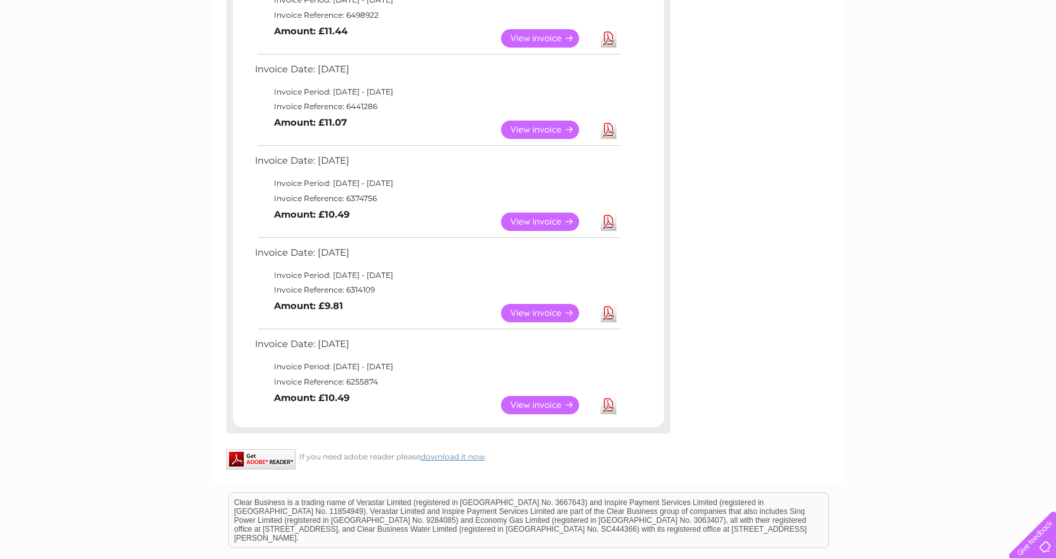
scroll to position [888, 0]
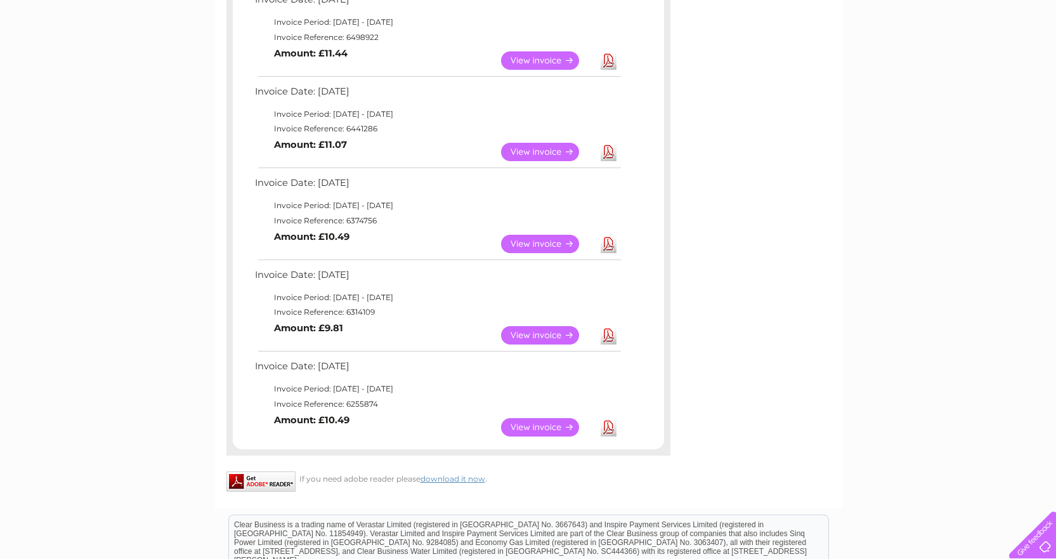
click at [611, 151] on link "Download" at bounding box center [608, 152] width 16 height 18
click at [607, 247] on link "Download" at bounding box center [608, 244] width 16 height 18
click at [607, 335] on link "Download" at bounding box center [608, 335] width 16 height 18
click at [606, 427] on link "Download" at bounding box center [608, 427] width 16 height 18
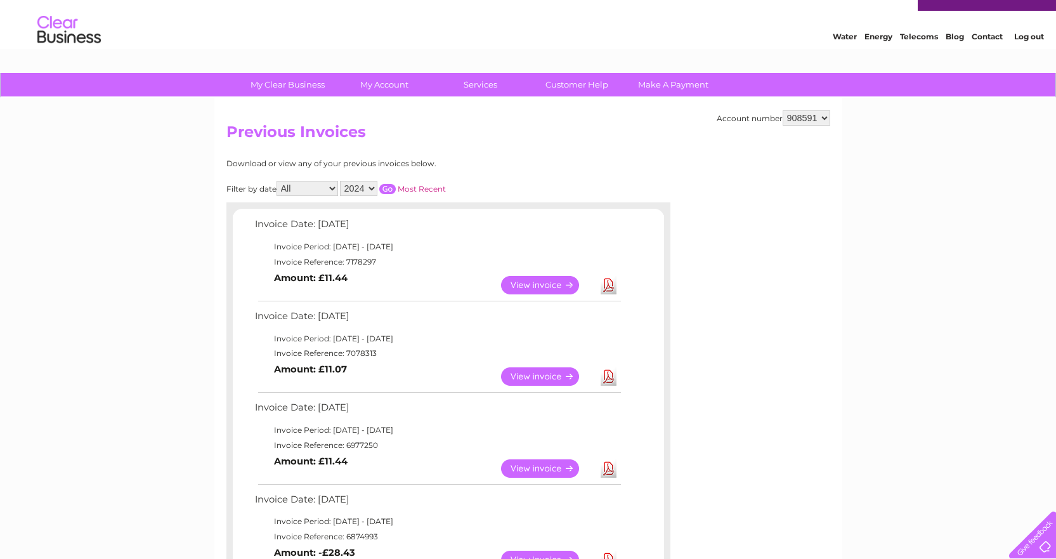
scroll to position [0, 0]
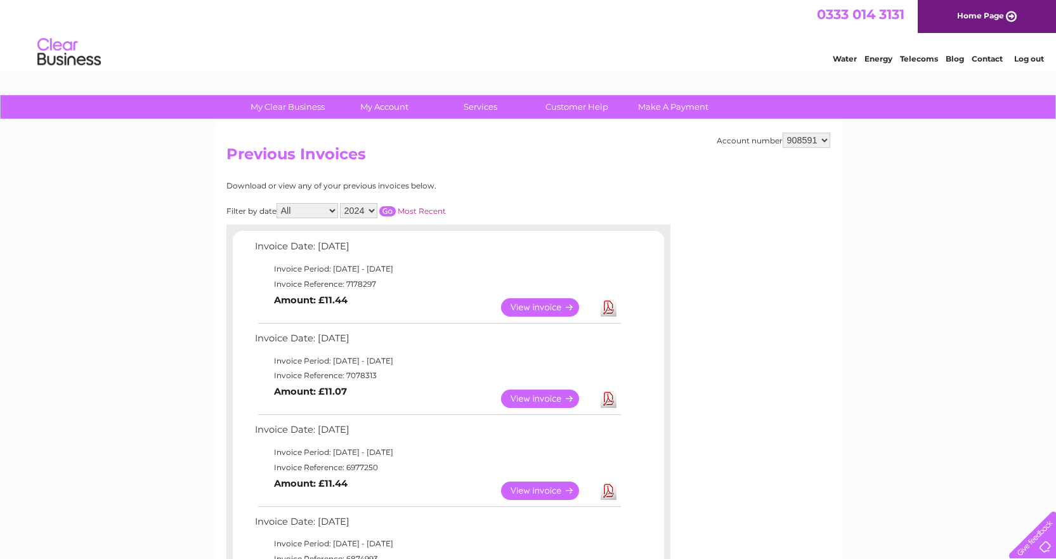
click at [371, 209] on select "2025 2024 2023 2022" at bounding box center [358, 210] width 37 height 15
select select "2025"
click at [341, 203] on select "2025 2024 2023 2022" at bounding box center [358, 210] width 37 height 15
click at [390, 208] on input "button" at bounding box center [387, 211] width 16 height 10
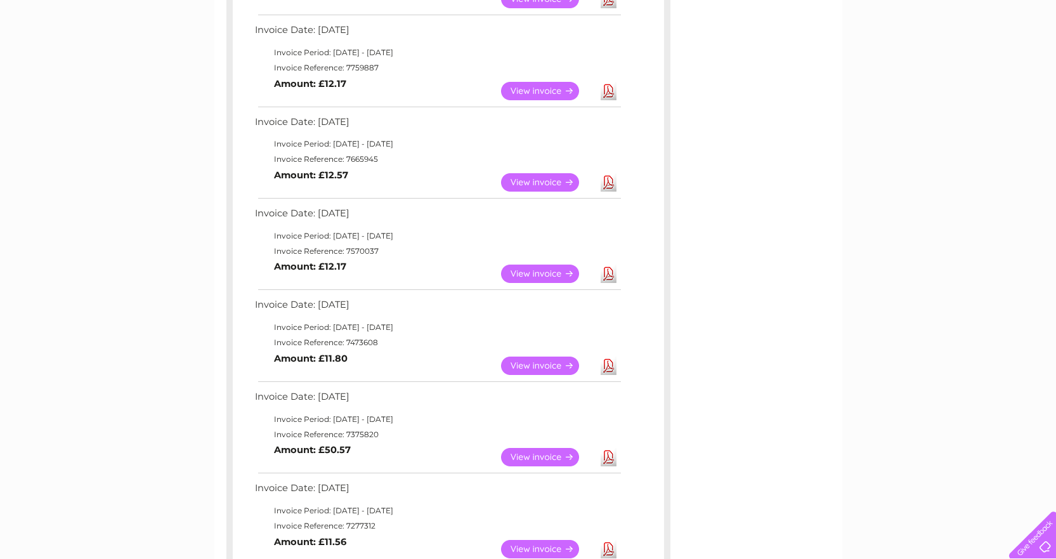
scroll to position [507, 0]
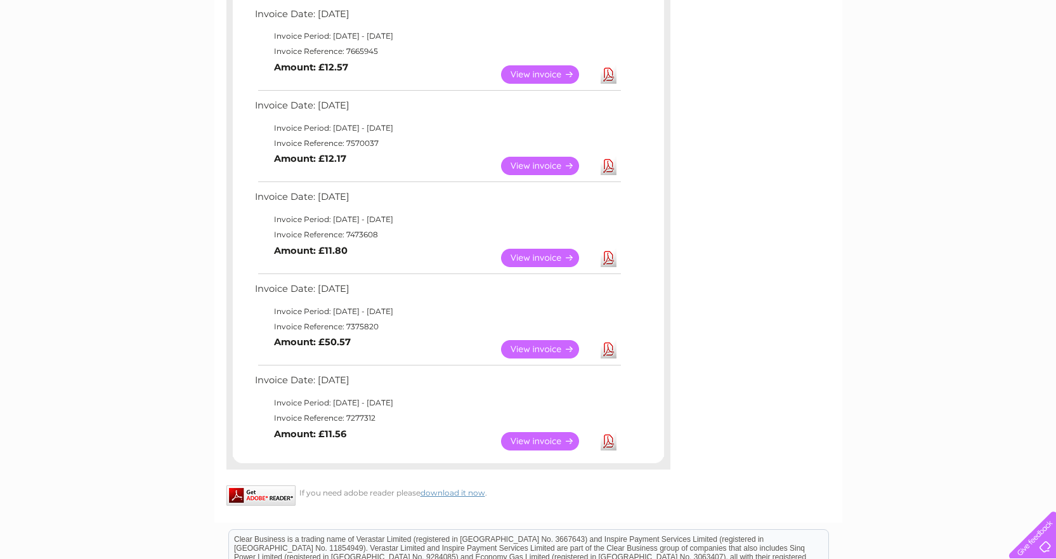
click at [608, 439] on link "Download" at bounding box center [608, 441] width 16 height 18
click at [611, 350] on link "Download" at bounding box center [608, 349] width 16 height 18
click at [607, 255] on link "Download" at bounding box center [608, 258] width 16 height 18
click at [609, 163] on link "Download" at bounding box center [608, 166] width 16 height 18
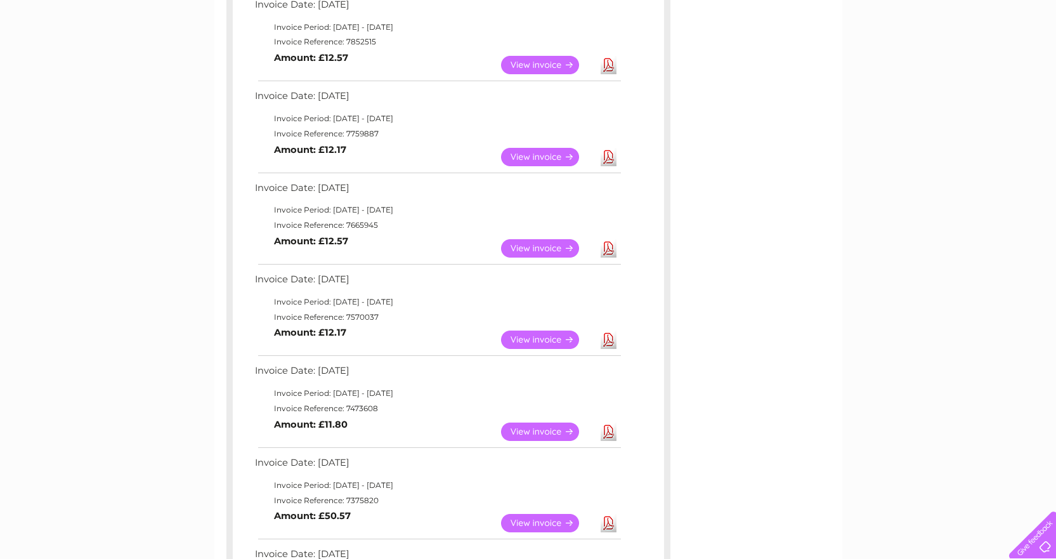
scroll to position [317, 0]
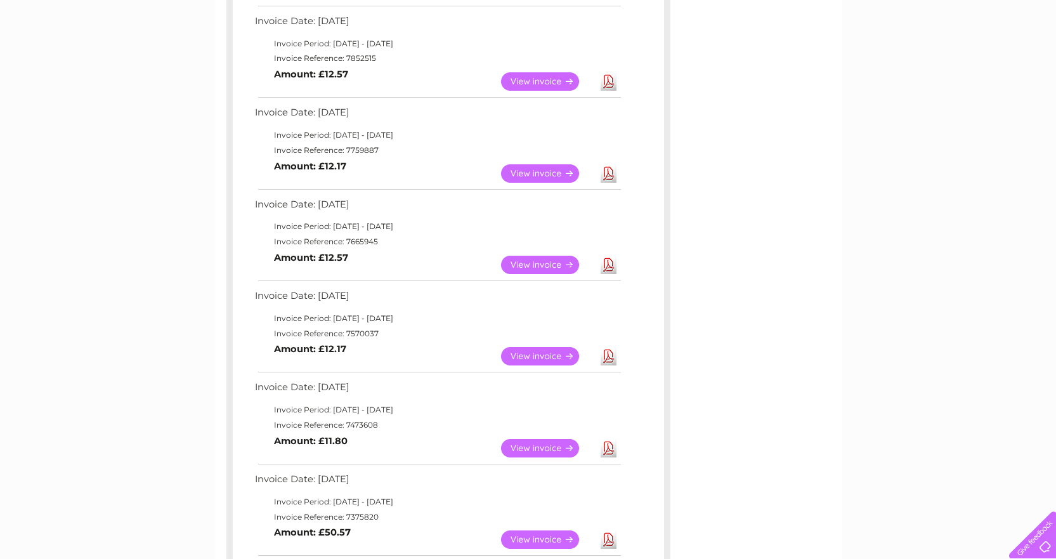
click at [605, 264] on link "Download" at bounding box center [608, 265] width 16 height 18
click at [607, 167] on link "Download" at bounding box center [608, 173] width 16 height 18
click at [611, 84] on link "Download" at bounding box center [608, 81] width 16 height 18
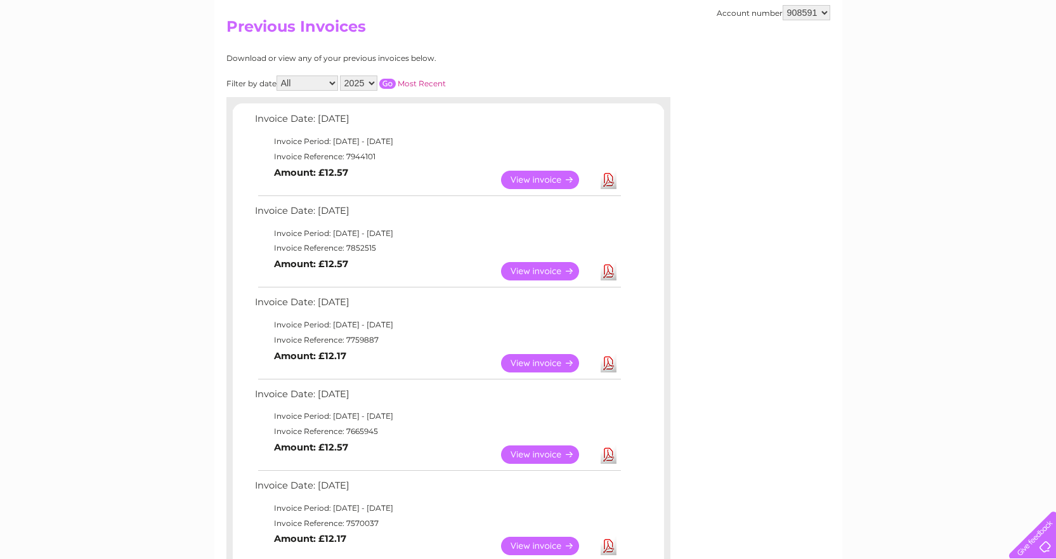
scroll to position [127, 0]
click at [607, 182] on link "Download" at bounding box center [608, 180] width 16 height 18
